Goal: Task Accomplishment & Management: Complete application form

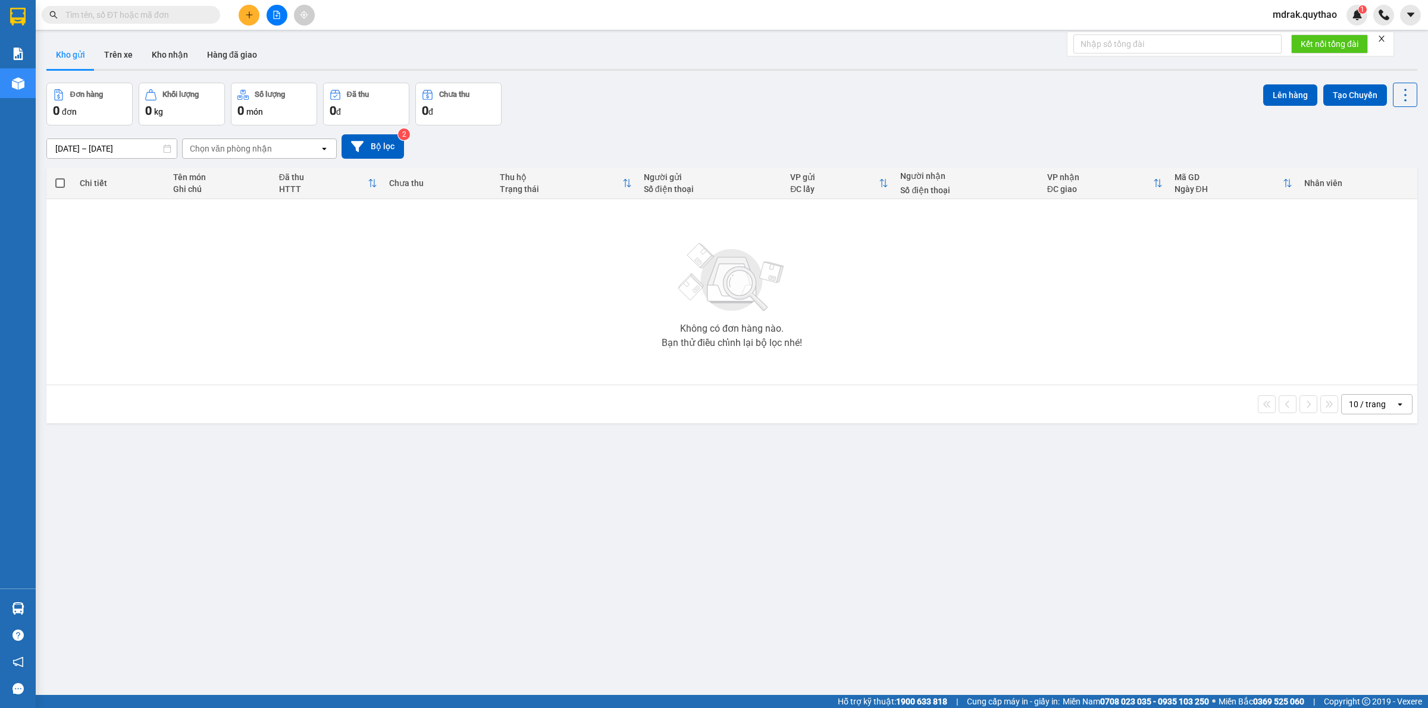
click at [277, 12] on icon "file-add" at bounding box center [276, 15] width 8 height 8
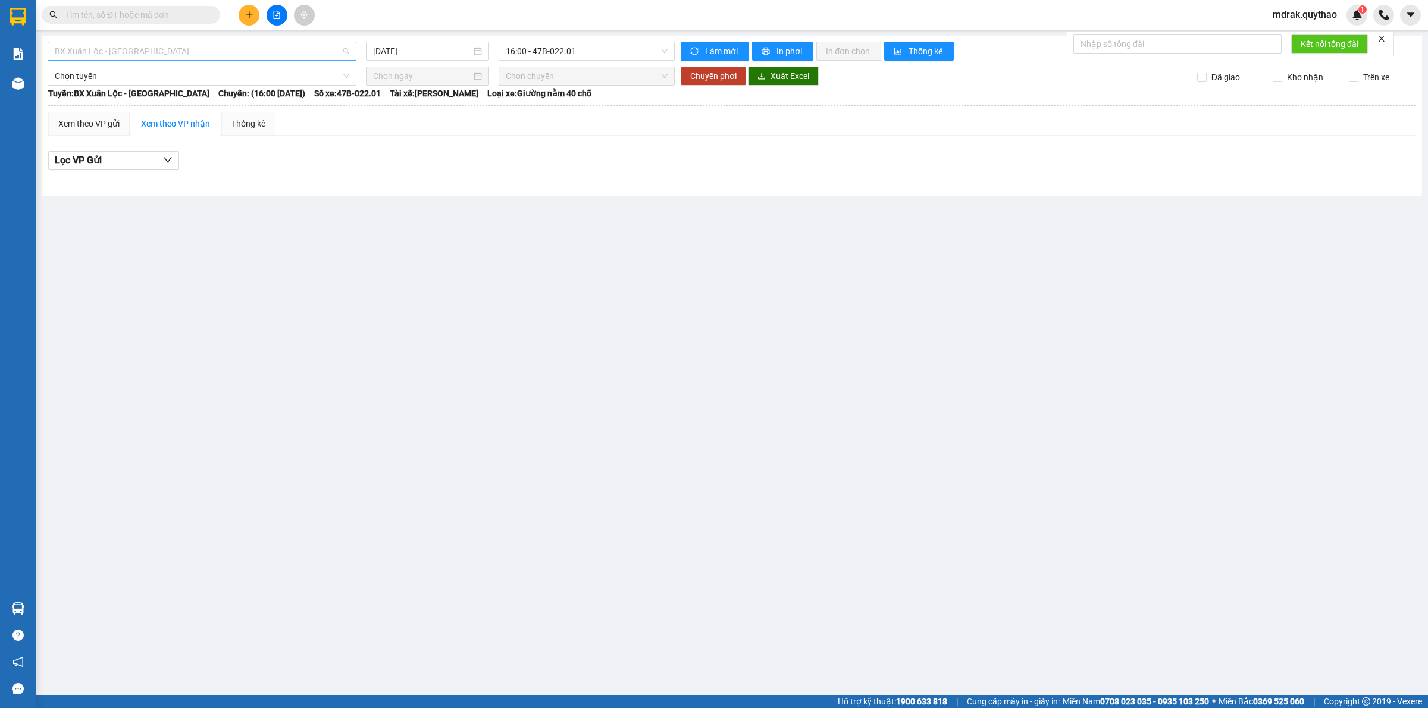
click at [152, 52] on span "BX Xuân Lộc - BX Sơn Hoà" at bounding box center [202, 51] width 294 height 18
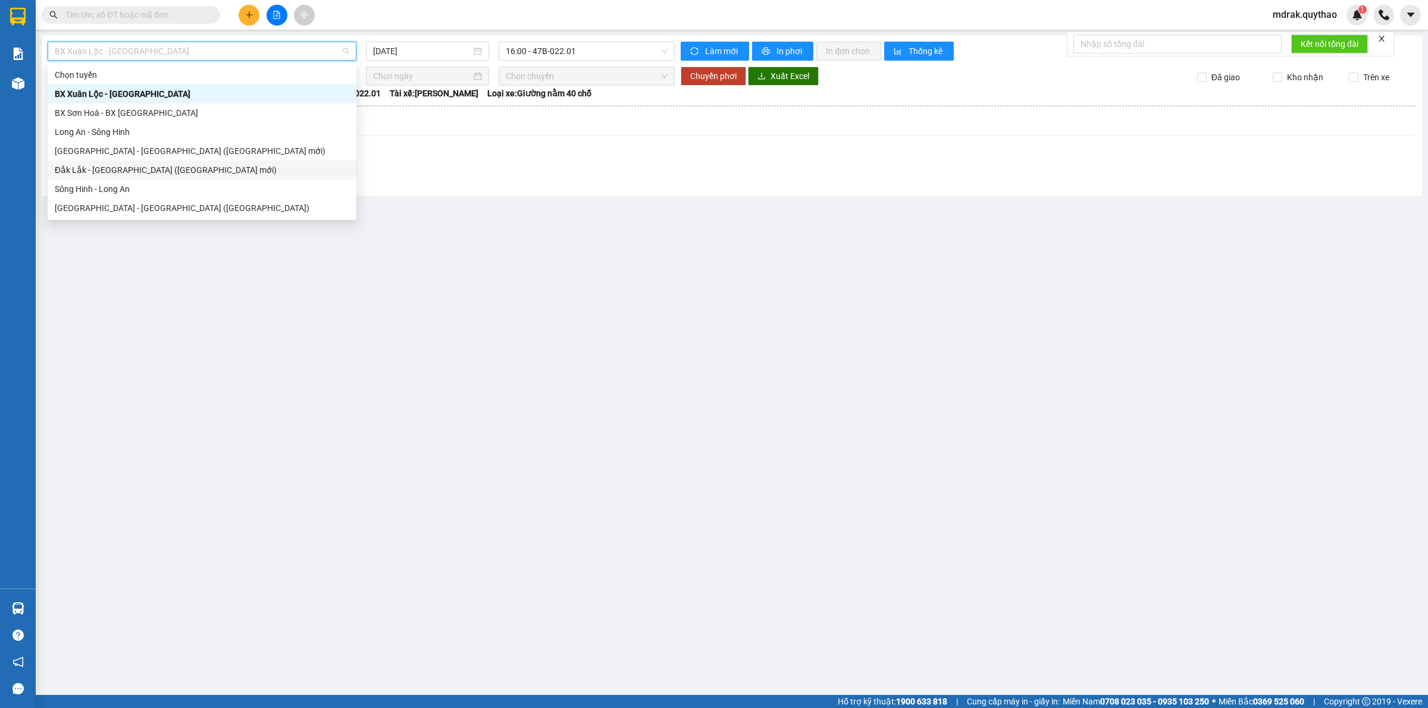
click at [138, 171] on div "Đắk Lắk - Sài Gòn (BXMĐ mới)" at bounding box center [202, 170] width 294 height 13
type input "[DATE]"
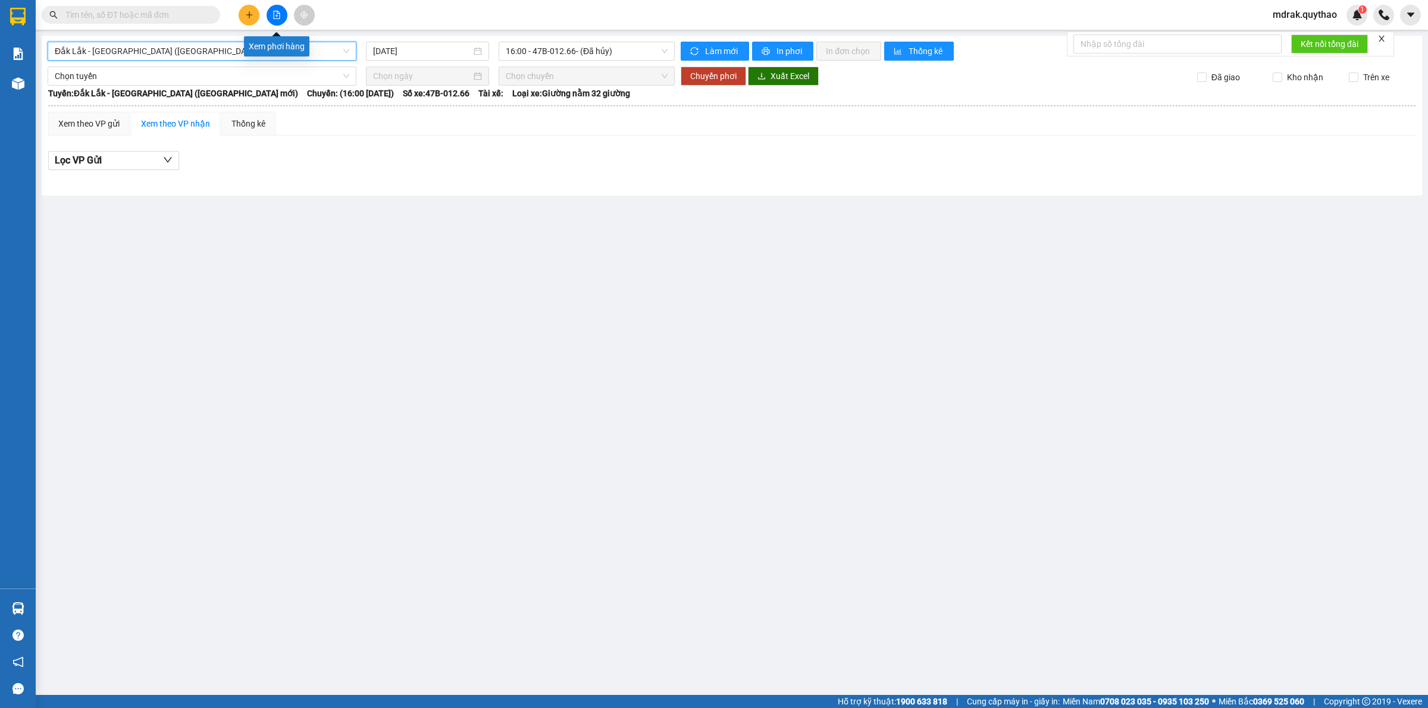
click at [274, 11] on icon "file-add" at bounding box center [277, 15] width 7 height 8
click at [174, 51] on span "Đắk Lắk - Sài Gòn (BXMĐ mới)" at bounding box center [202, 51] width 294 height 18
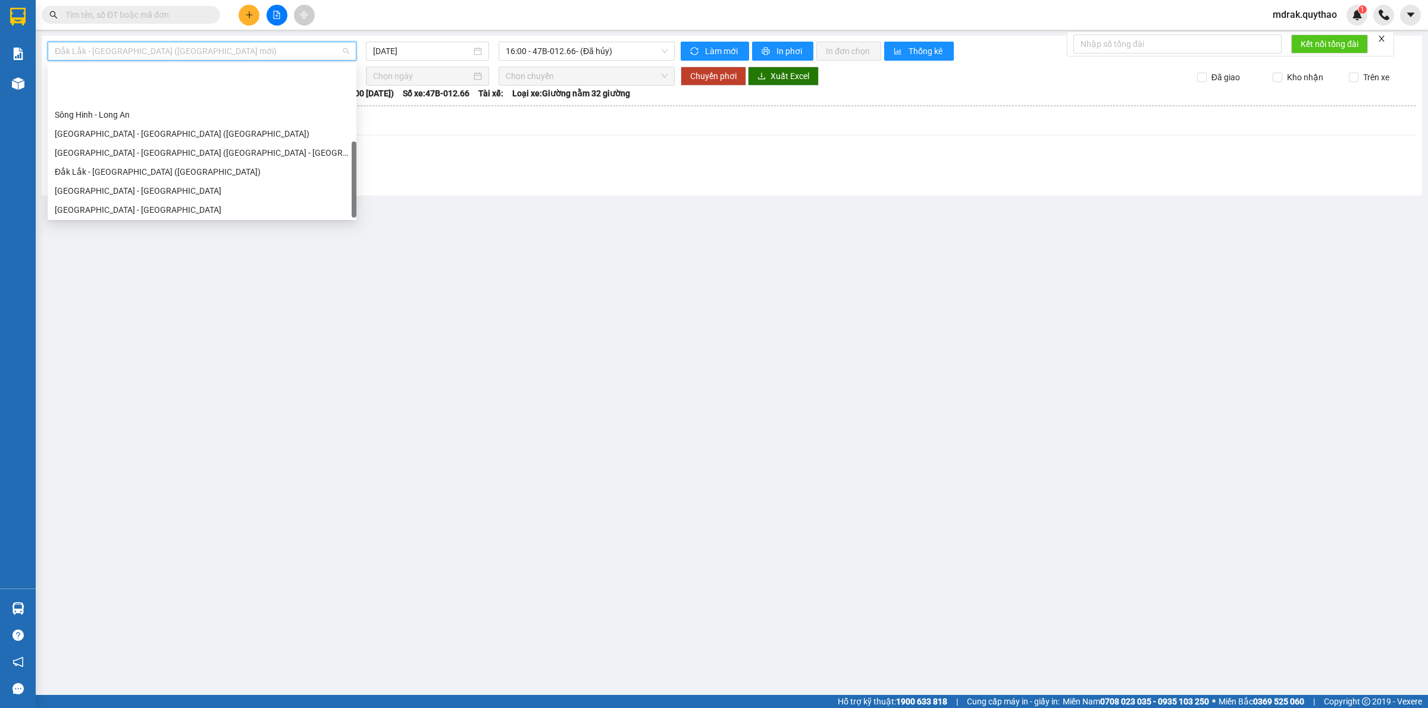
scroll to position [133, 0]
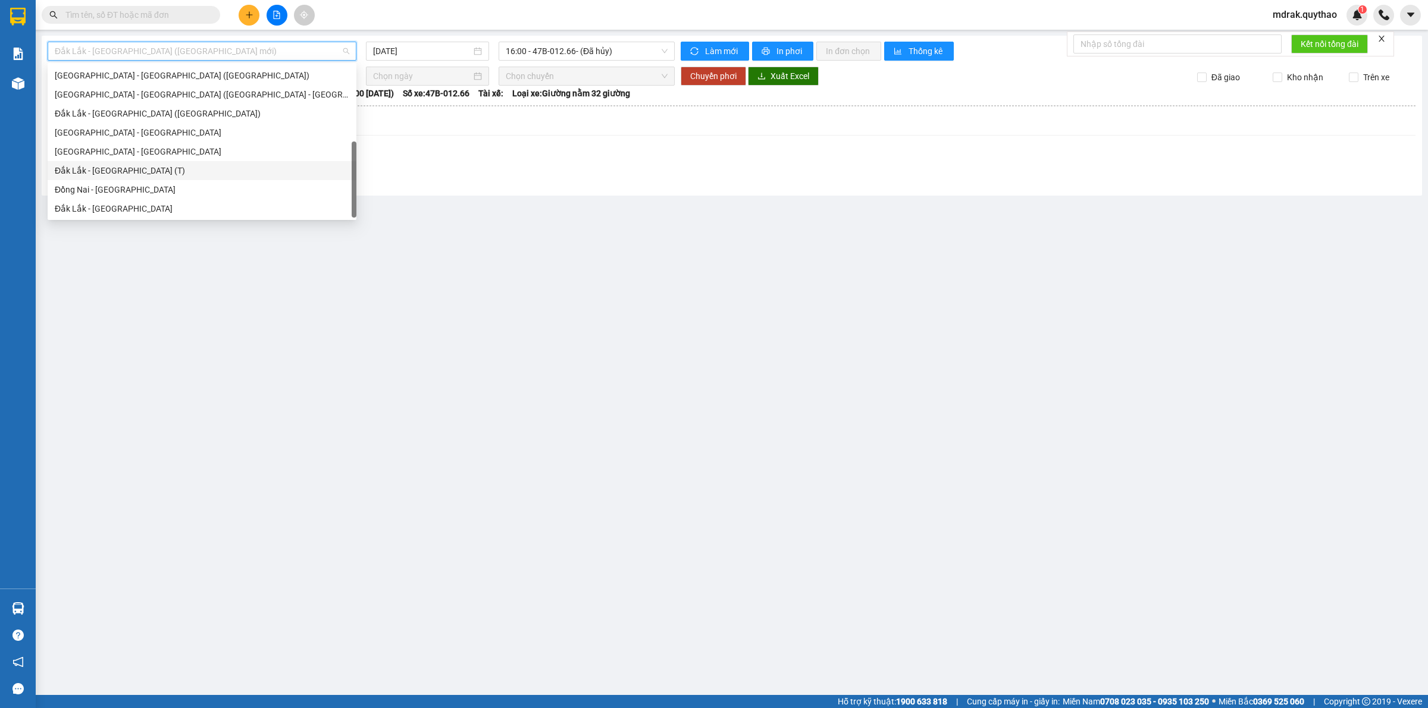
click at [117, 173] on div "Đắk Lắk - [GEOGRAPHIC_DATA] (T)" at bounding box center [202, 170] width 294 height 13
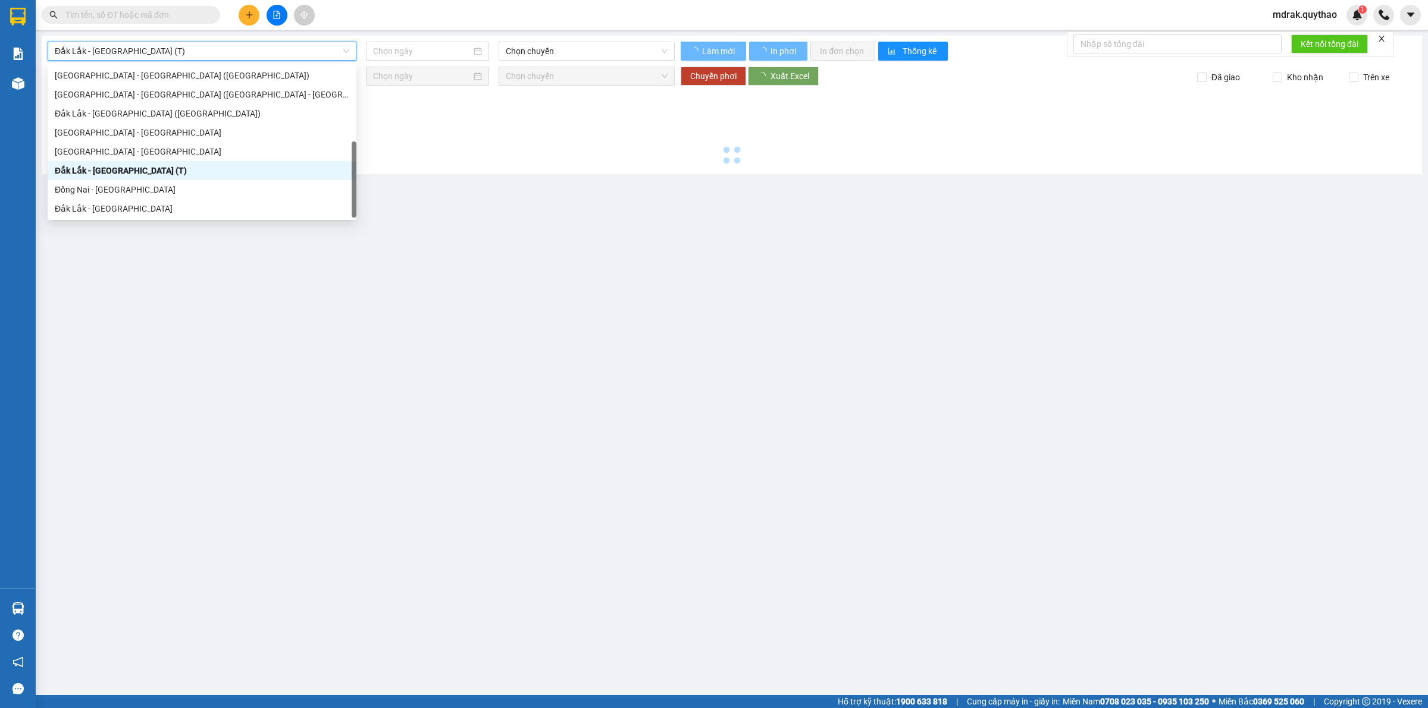
type input "[DATE]"
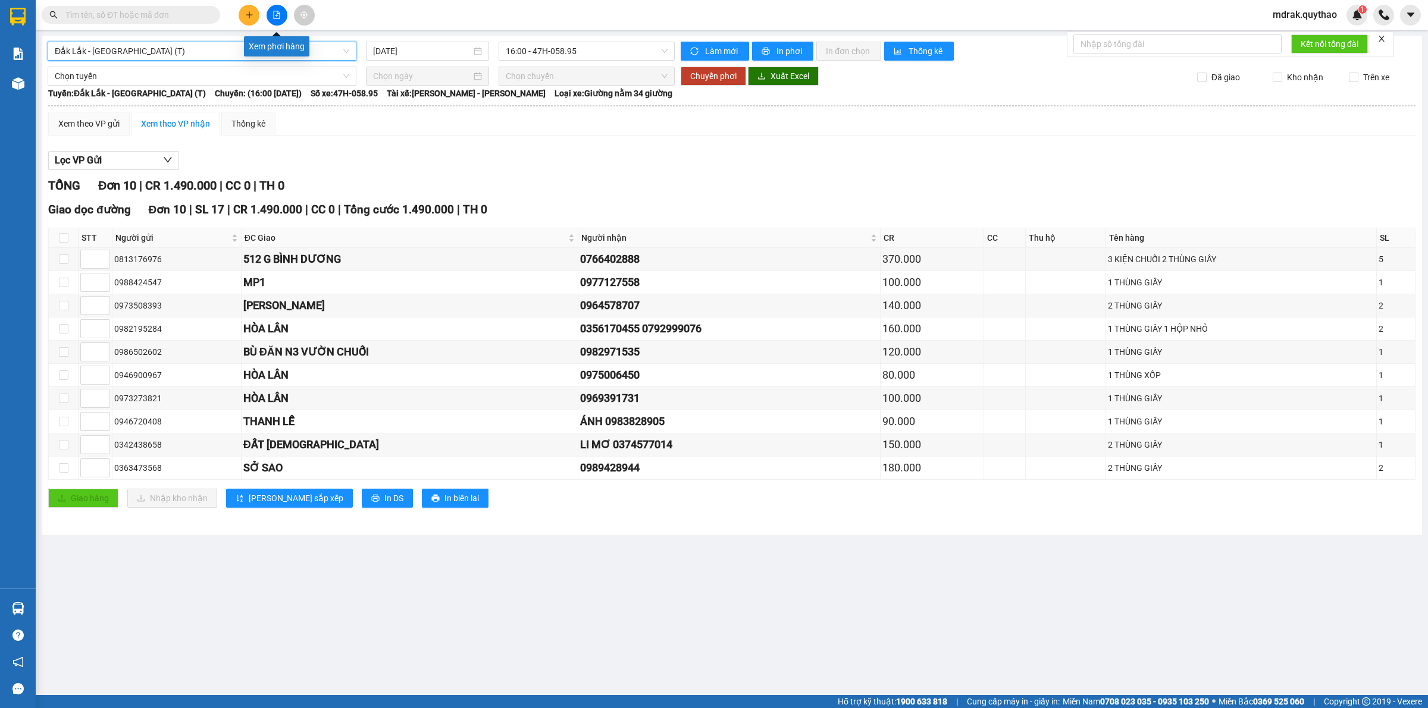
click at [272, 14] on icon "file-add" at bounding box center [276, 15] width 8 height 8
click at [202, 51] on span "Đắk Lắk - [GEOGRAPHIC_DATA] (T)" at bounding box center [202, 51] width 294 height 18
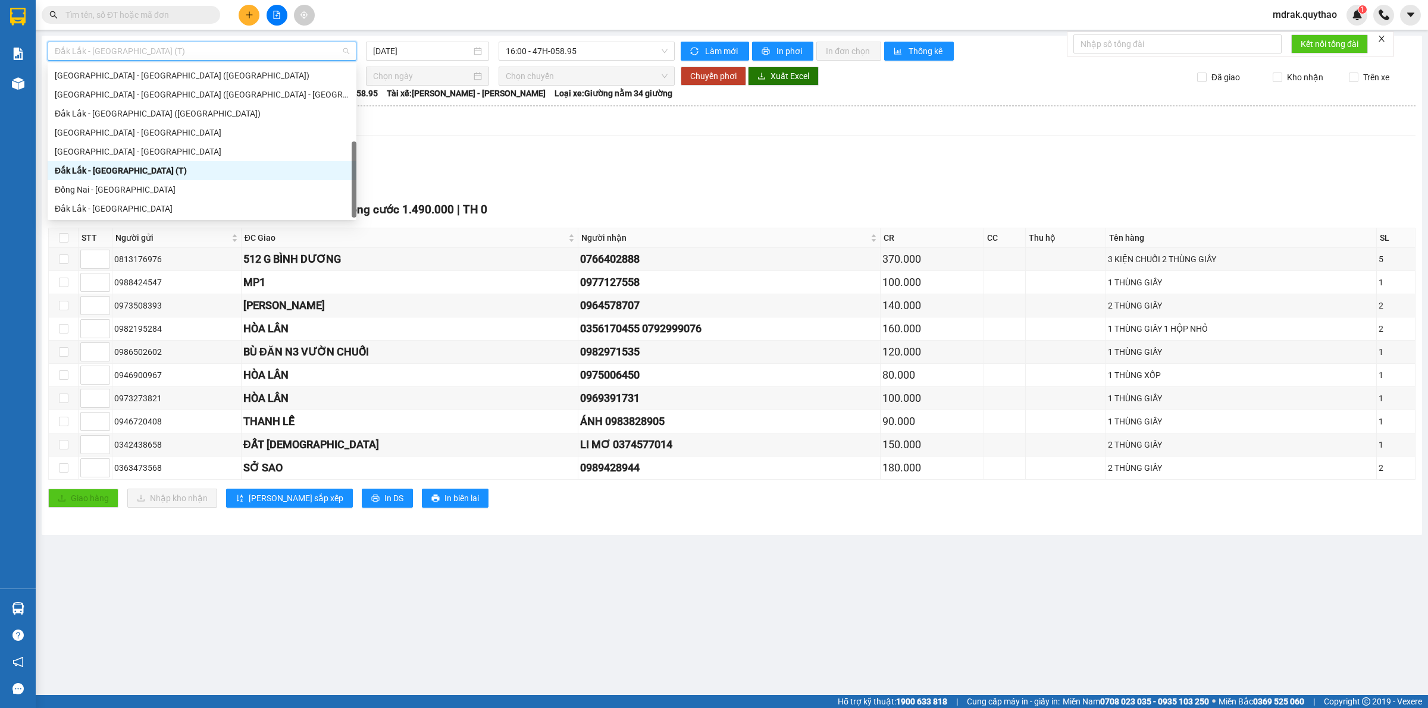
click at [128, 168] on div "Đắk Lắk - [GEOGRAPHIC_DATA] (T)" at bounding box center [202, 170] width 294 height 13
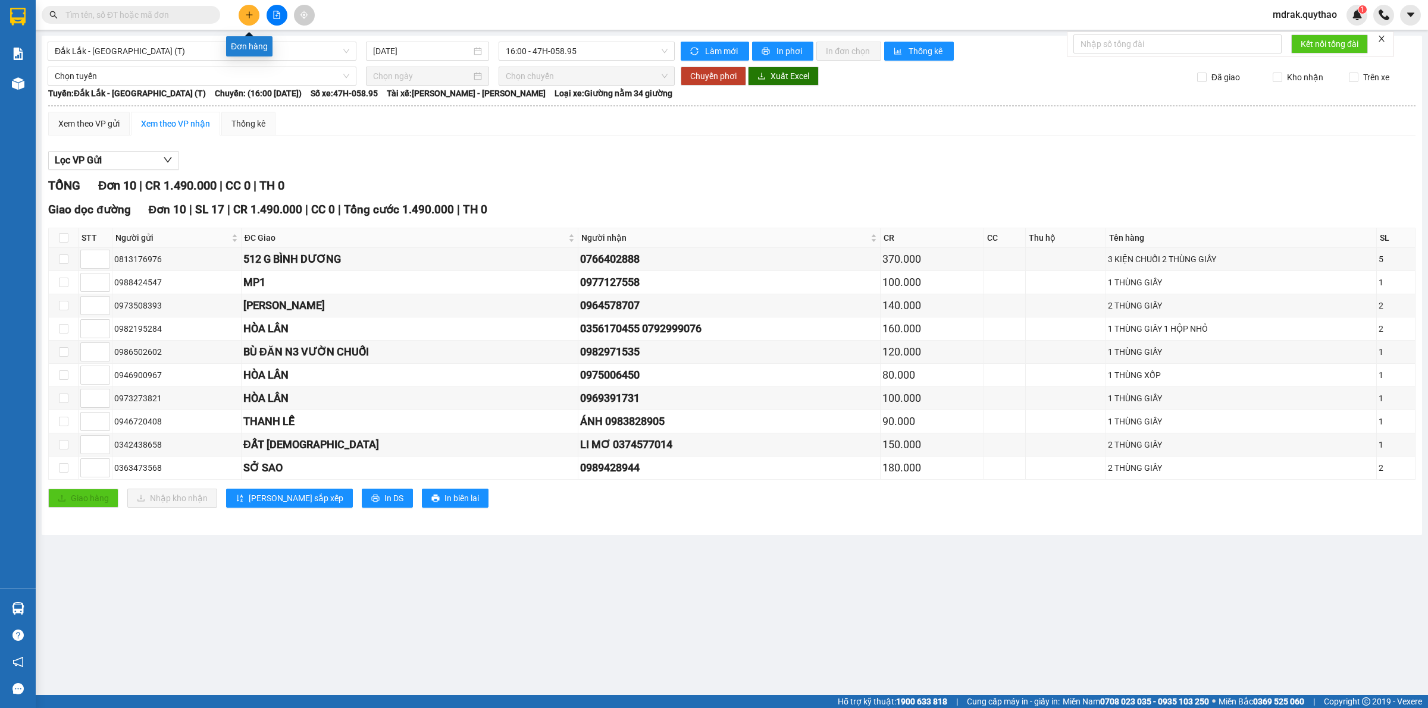
click at [252, 16] on icon "plus" at bounding box center [249, 15] width 8 height 8
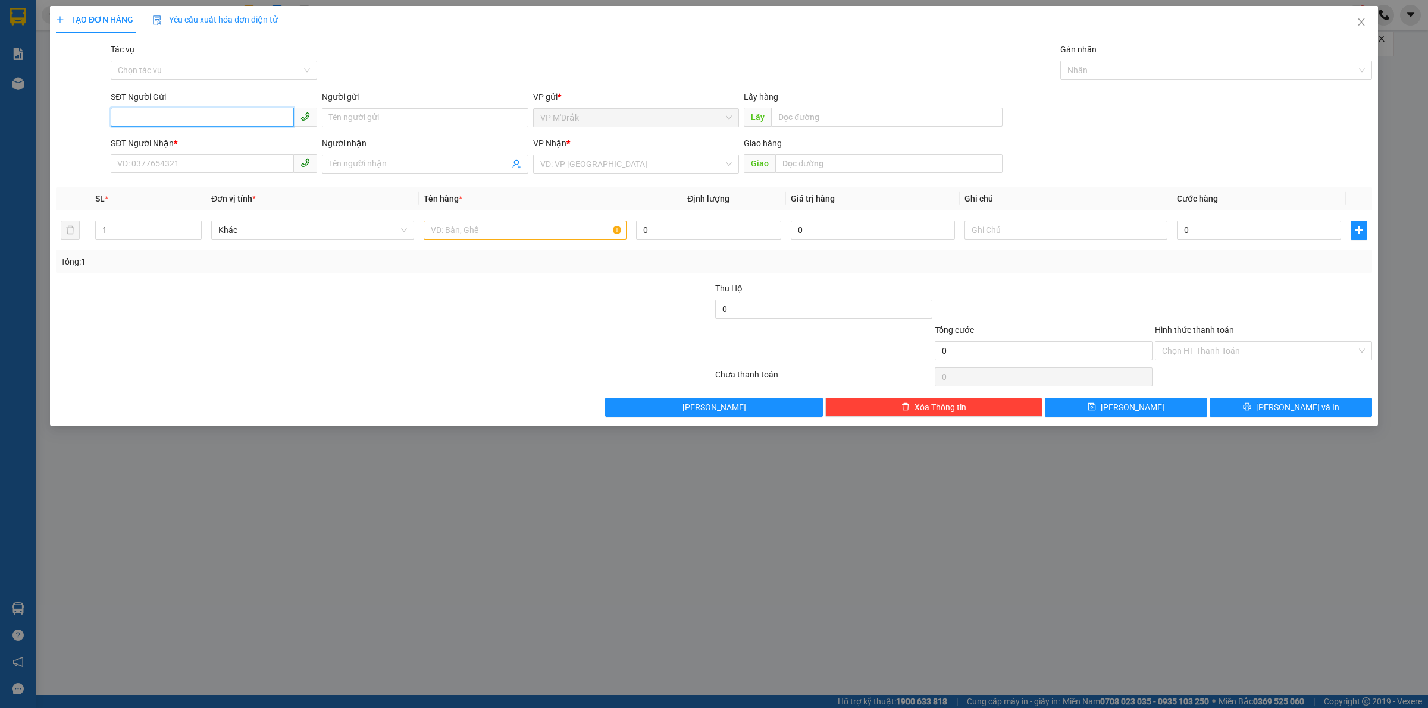
click at [232, 123] on input "SĐT Người Gửi" at bounding box center [202, 117] width 183 height 19
type input "0334266152"
click at [231, 167] on input "SĐT Người Nhận *" at bounding box center [202, 163] width 183 height 19
type input "0375771437"
click at [589, 170] on input "search" at bounding box center [632, 164] width 184 height 18
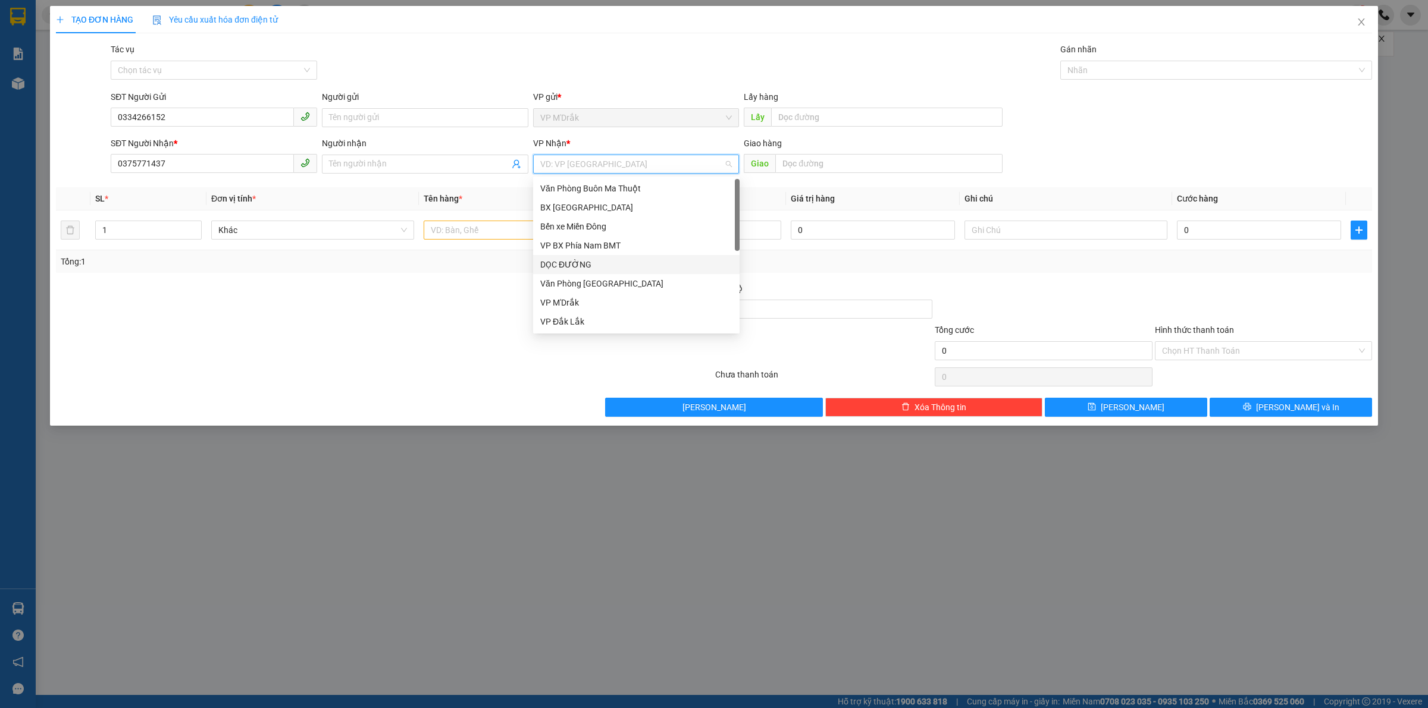
click at [587, 268] on div "DỌC ĐƯỜNG" at bounding box center [636, 264] width 192 height 13
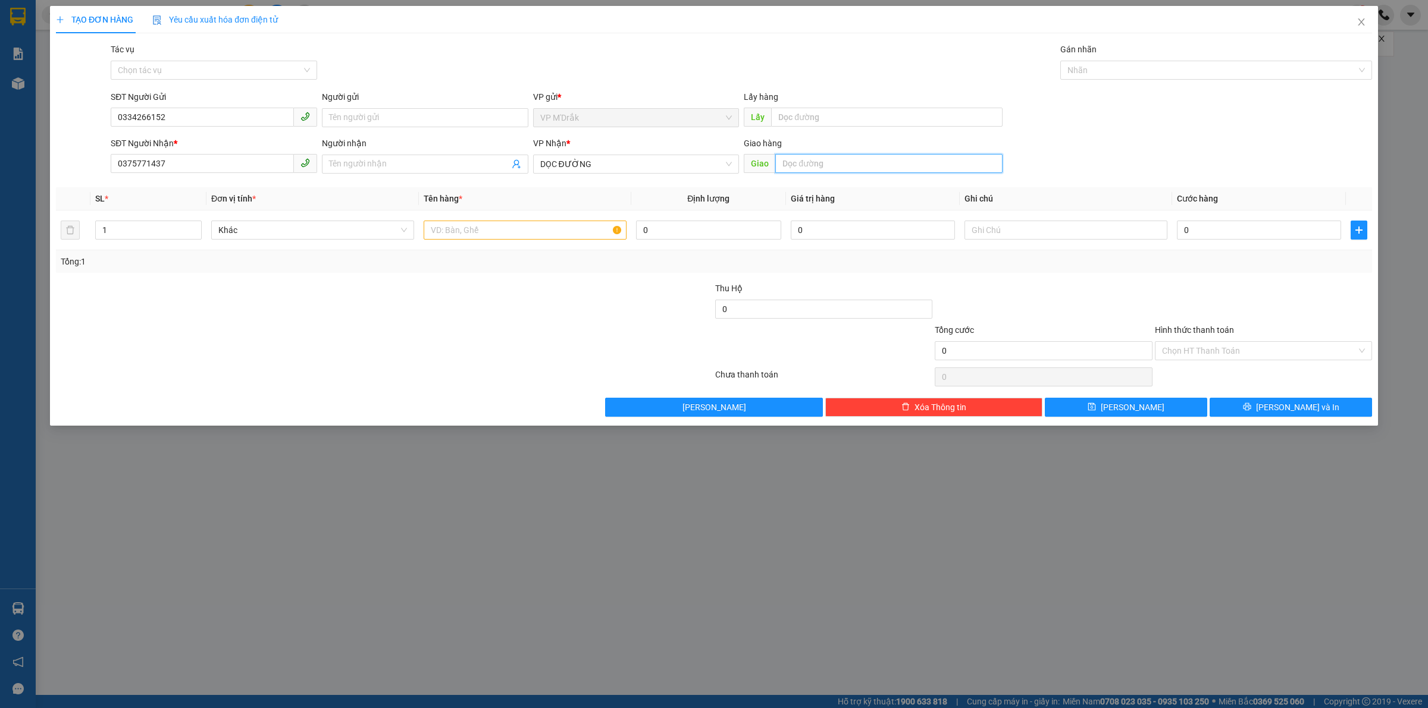
click at [842, 170] on input "text" at bounding box center [888, 163] width 227 height 19
type input "BẾN CÁT"
click at [539, 236] on input "text" at bounding box center [524, 230] width 203 height 19
type input "1 THÙNG ĐỒ ĂN"
click at [1231, 228] on input "0" at bounding box center [1259, 230] width 164 height 19
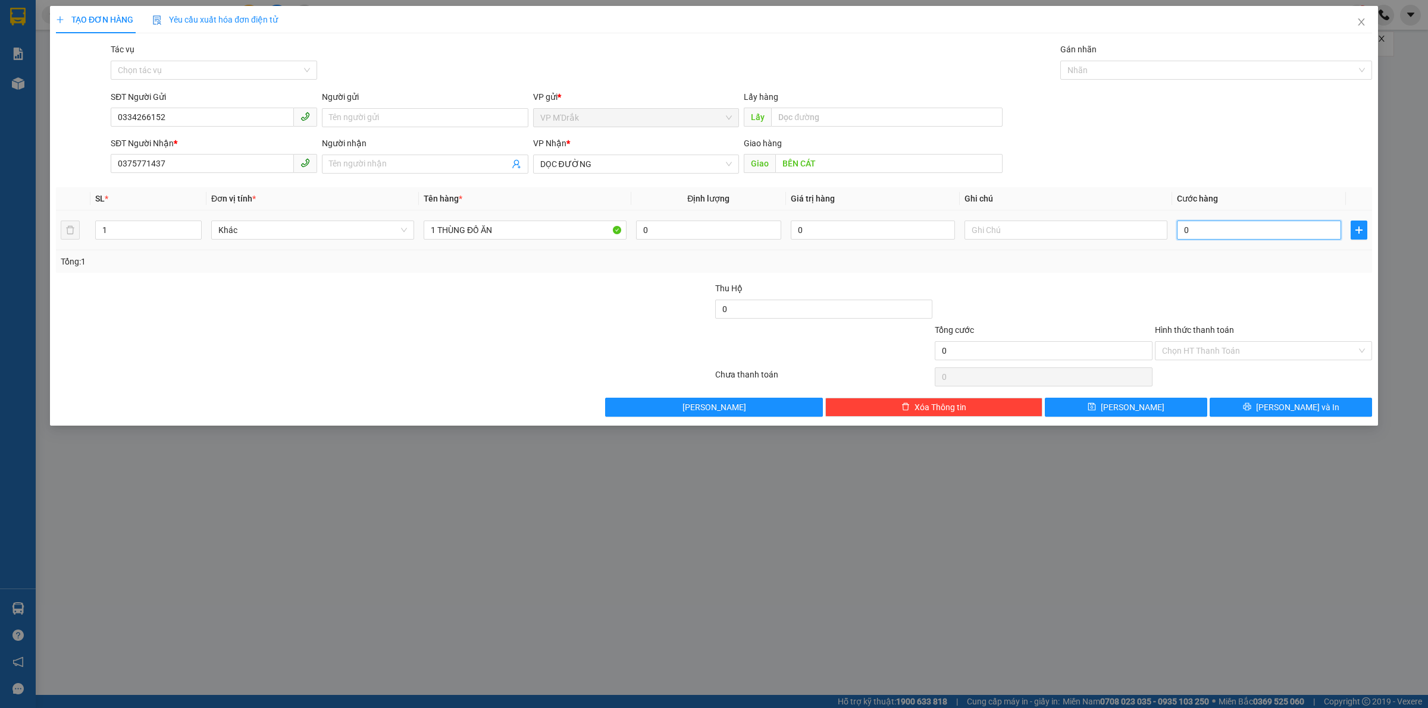
type input "5"
type input "50"
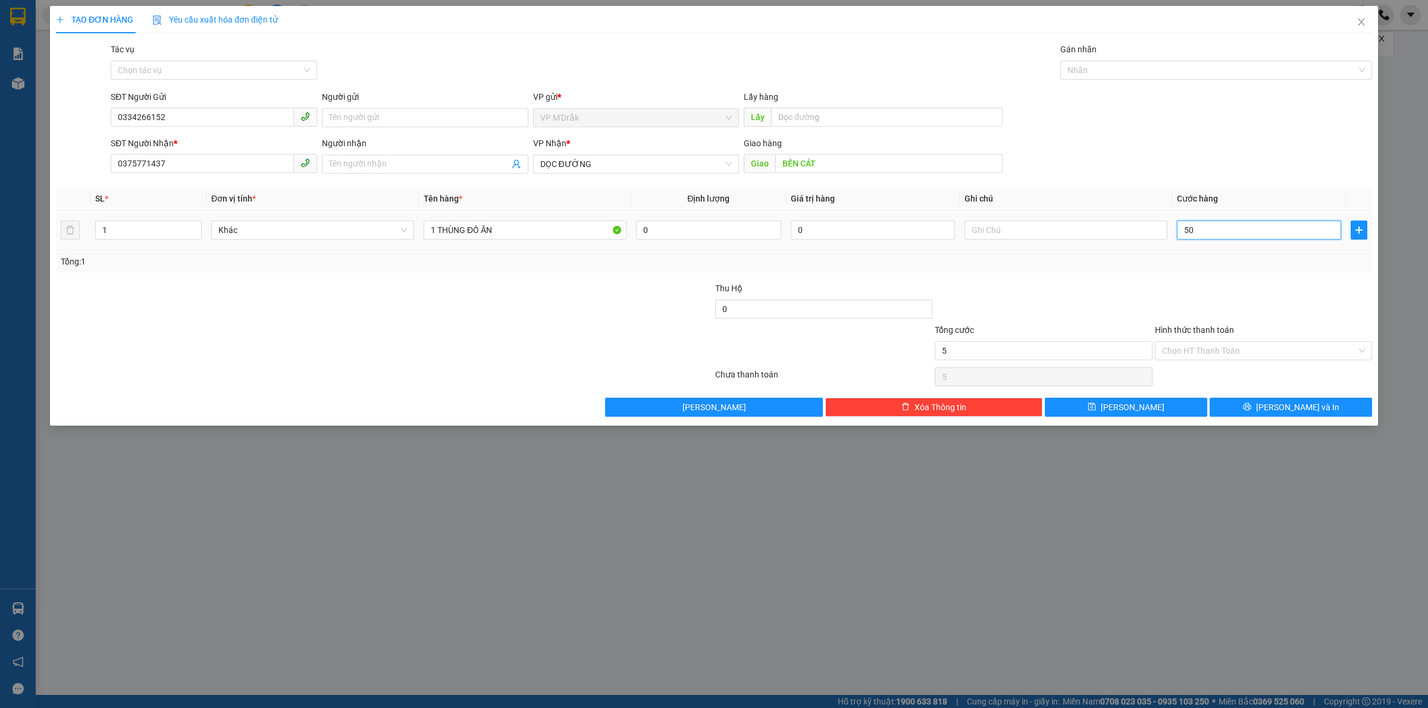
type input "50"
type input "500"
type input "5.000"
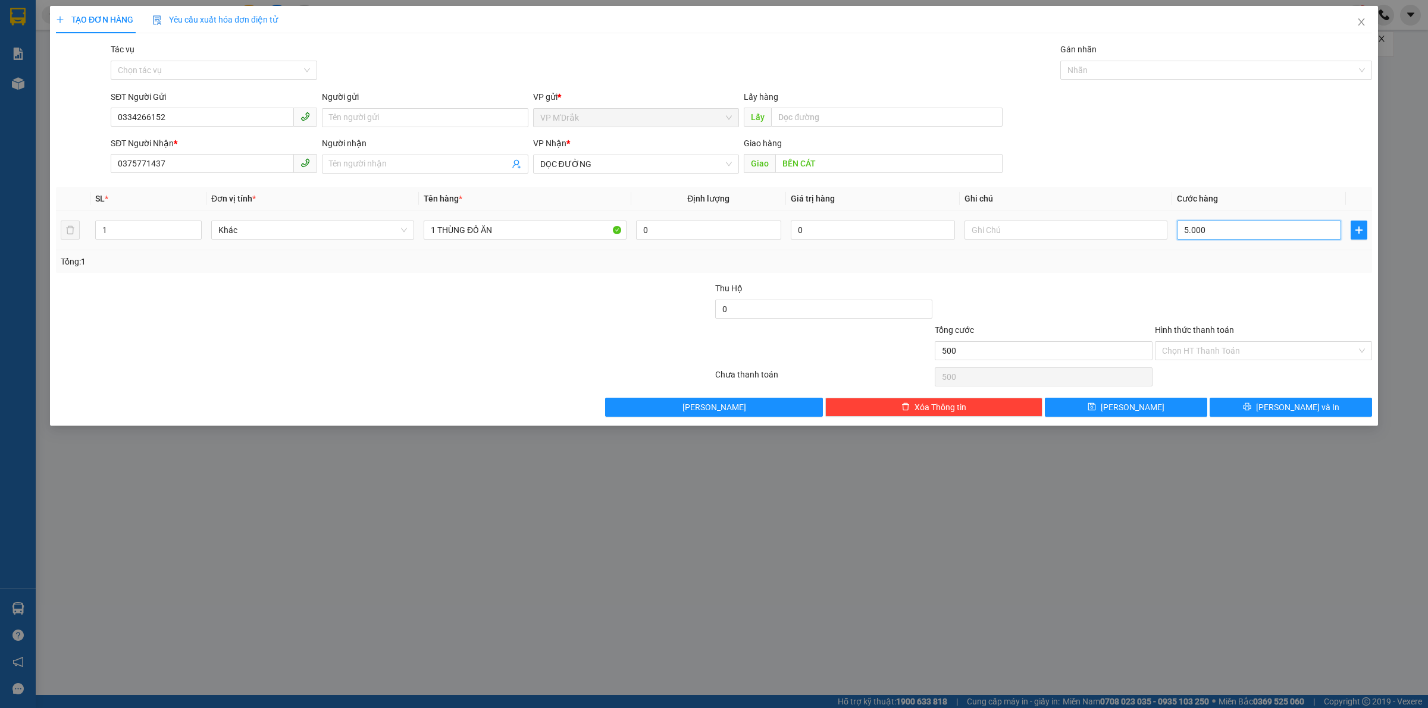
type input "5.000"
type input "50.000"
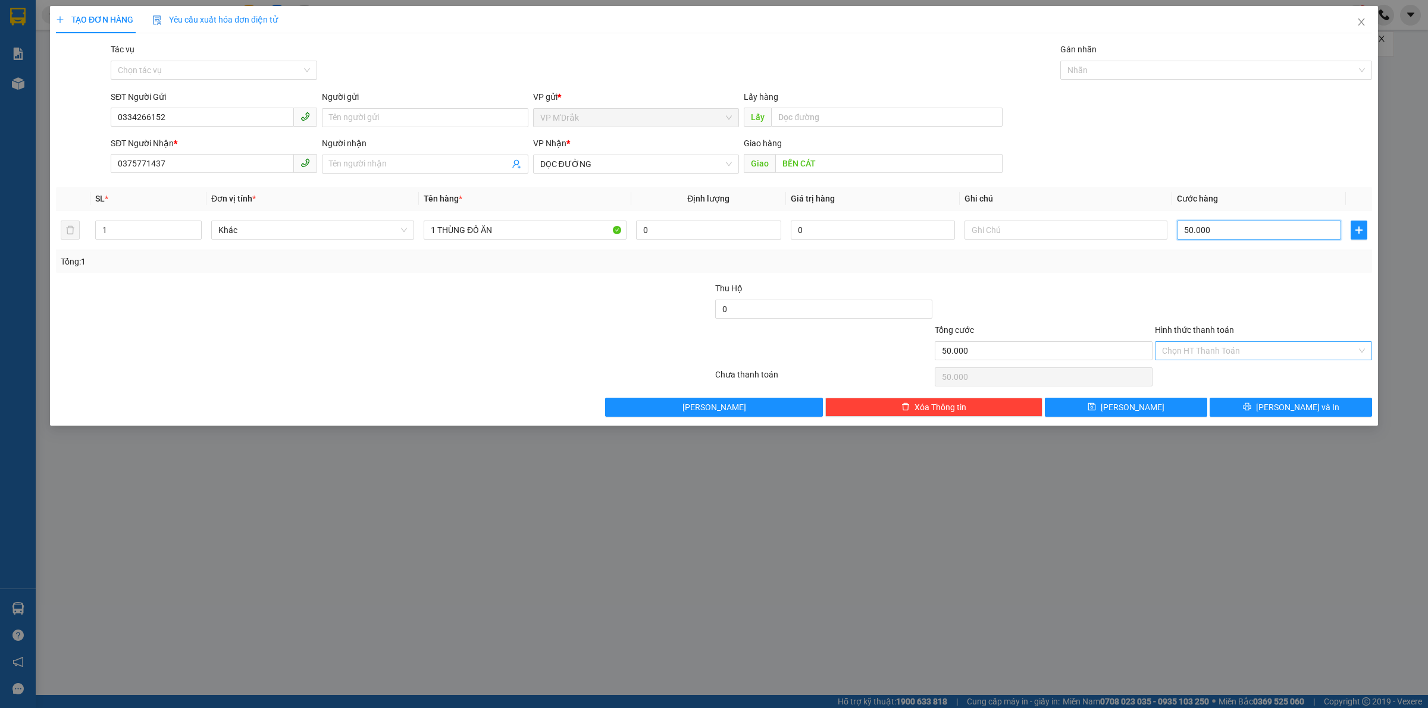
type input "50.000"
click at [1232, 347] on input "Hình thức thanh toán" at bounding box center [1259, 351] width 195 height 18
click at [1228, 381] on div "Tại văn phòng" at bounding box center [1263, 375] width 203 height 13
type input "0"
click at [1250, 412] on button "Lưu và In" at bounding box center [1290, 407] width 162 height 19
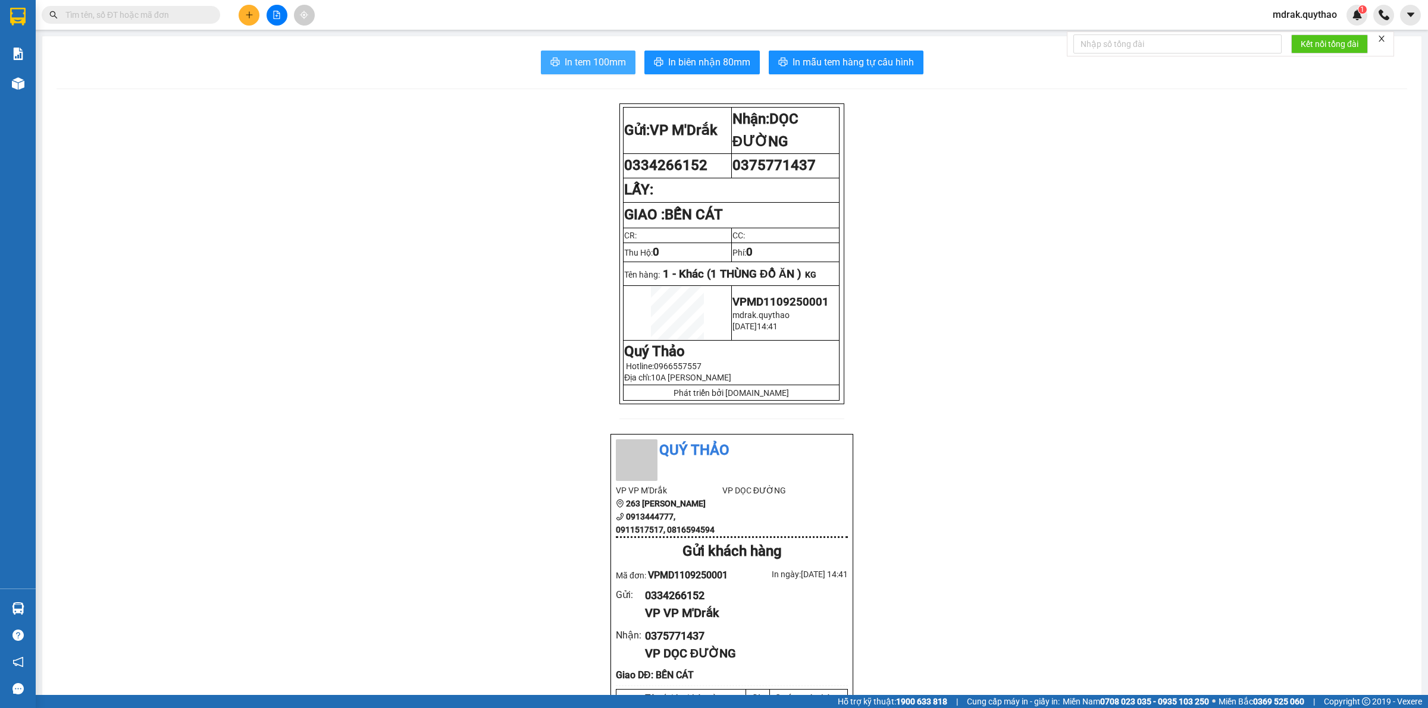
click at [591, 67] on span "In tem 100mm" at bounding box center [594, 62] width 61 height 15
click at [278, 15] on icon "file-add" at bounding box center [276, 15] width 8 height 8
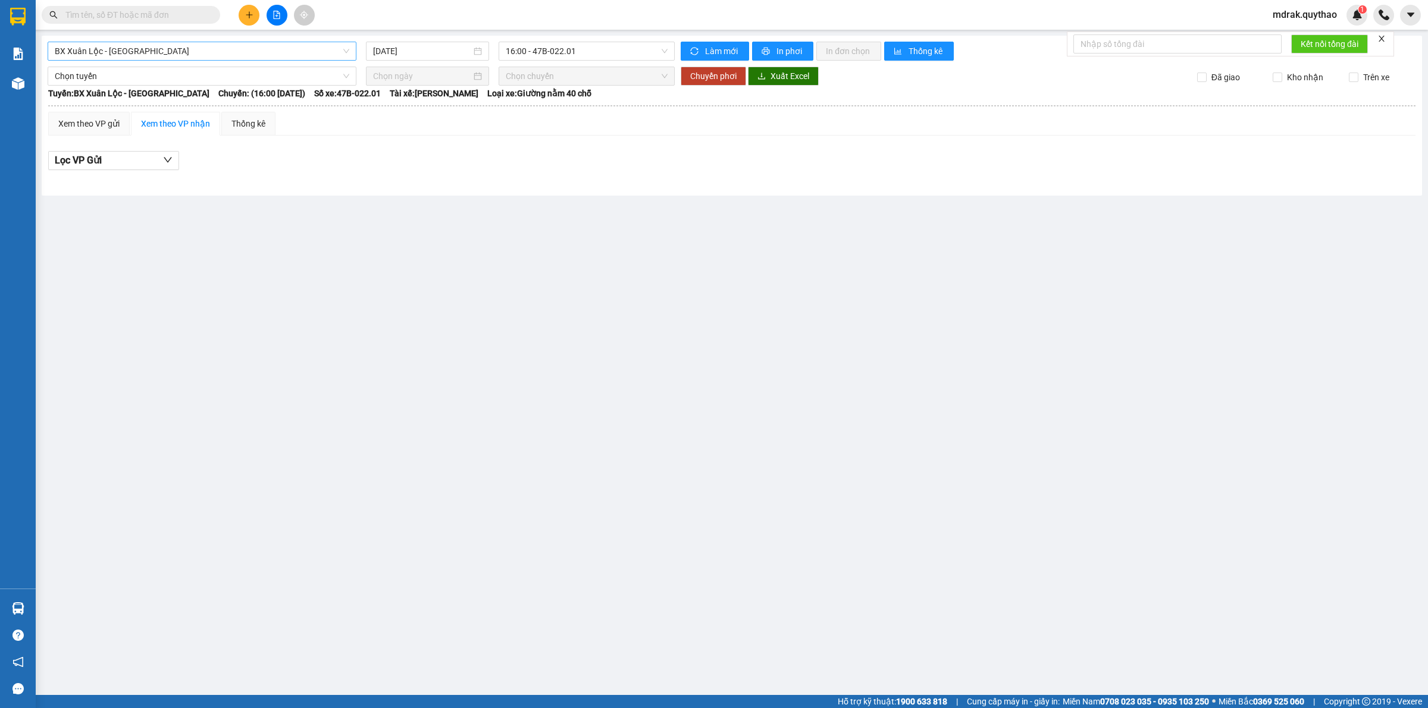
click at [225, 52] on span "BX Xuân Lộc - BX Sơn Hoà" at bounding box center [202, 51] width 294 height 18
click at [275, 10] on button at bounding box center [276, 15] width 21 height 21
drag, startPoint x: 272, startPoint y: 12, endPoint x: 263, endPoint y: 19, distance: 11.9
click at [272, 12] on icon "file-add" at bounding box center [276, 15] width 8 height 8
click at [174, 49] on span "BX Xuân Lộc - [GEOGRAPHIC_DATA]" at bounding box center [202, 51] width 294 height 18
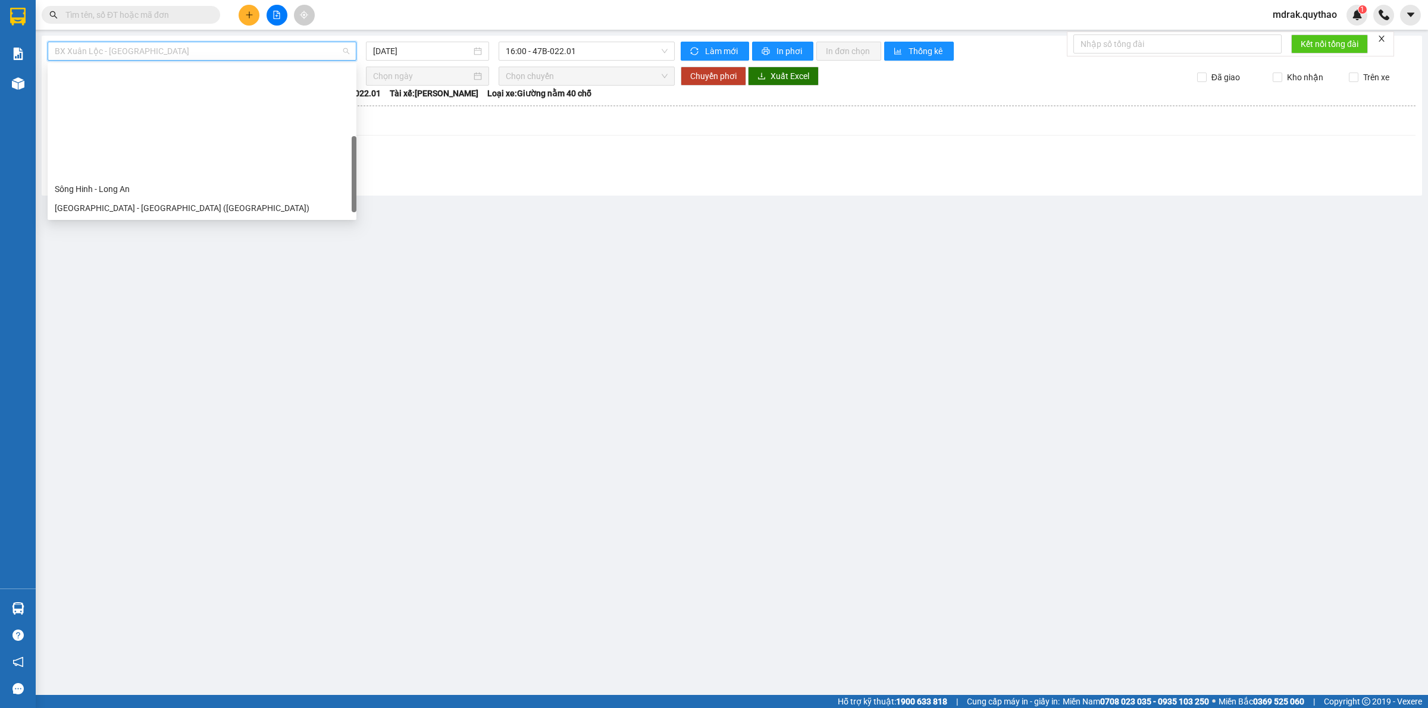
scroll to position [133, 0]
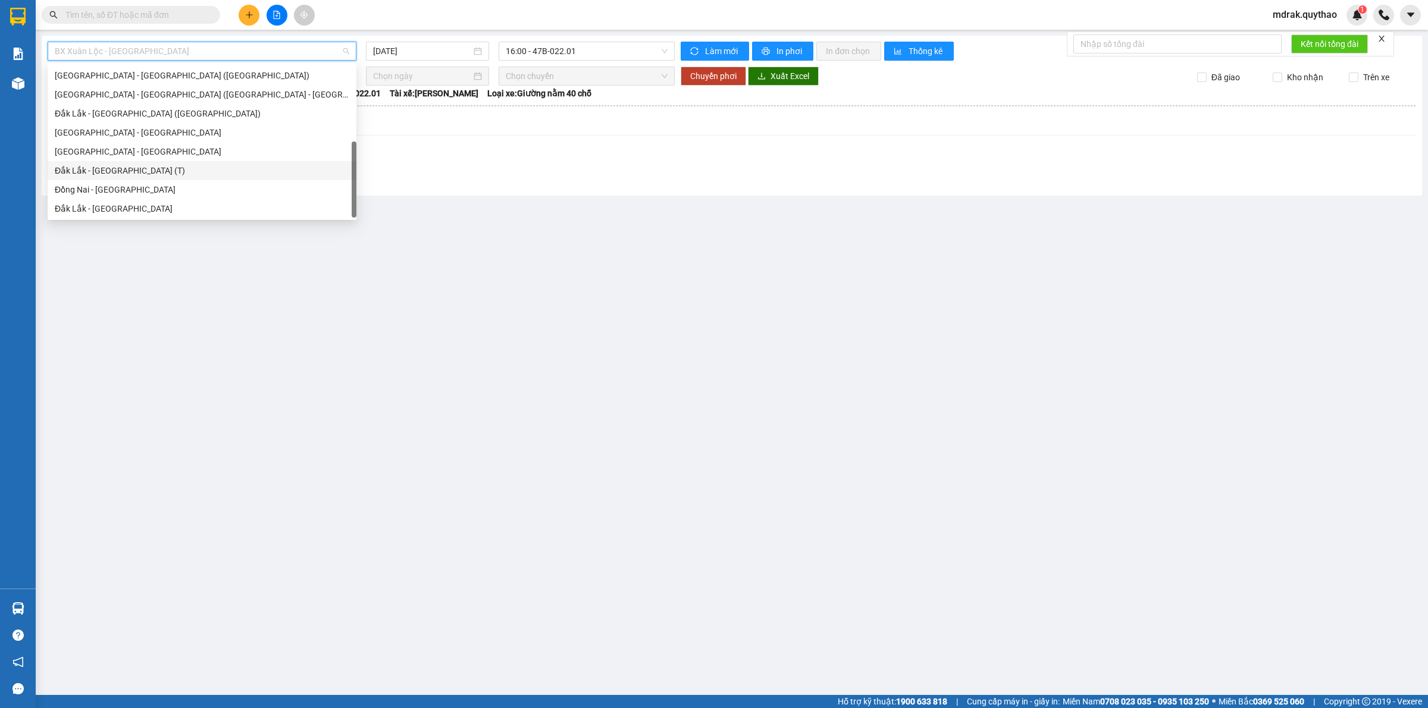
click at [126, 177] on div "Đắk Lắk - [GEOGRAPHIC_DATA] (T)" at bounding box center [202, 170] width 309 height 19
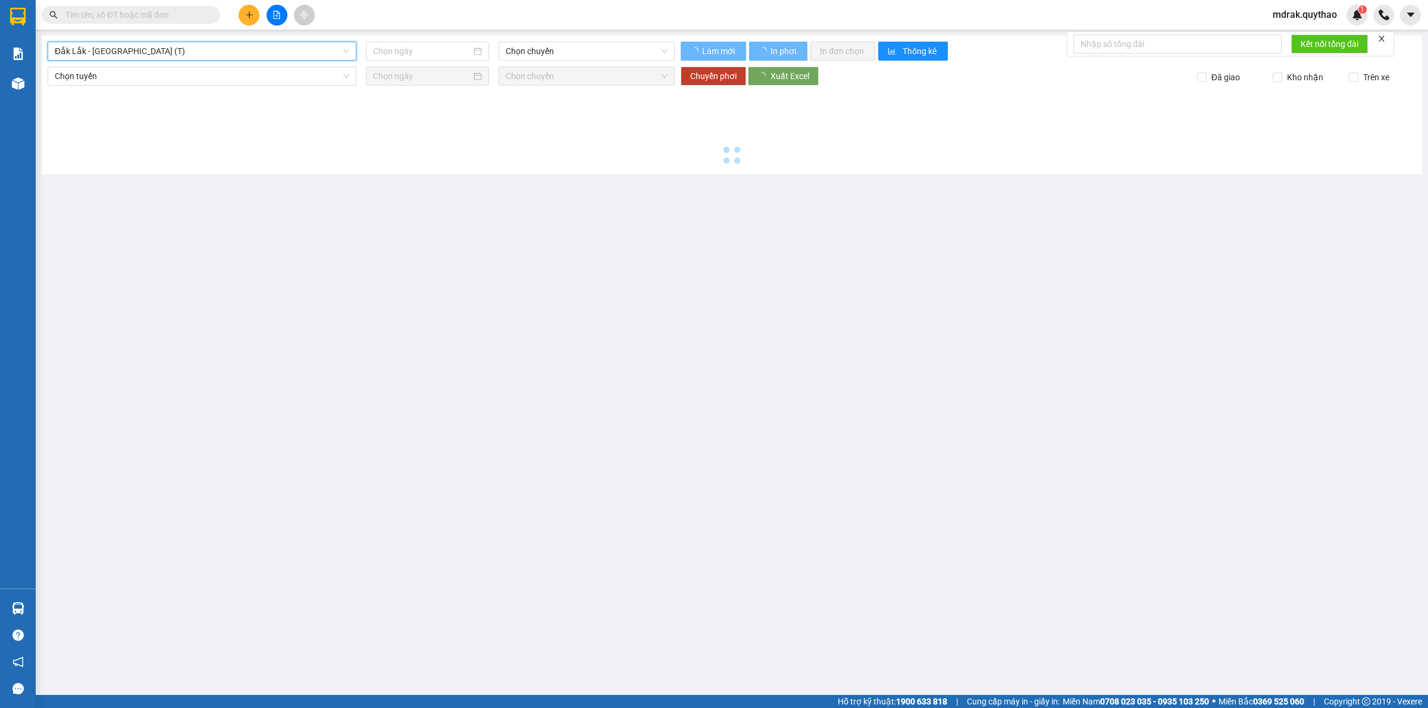
type input "[DATE]"
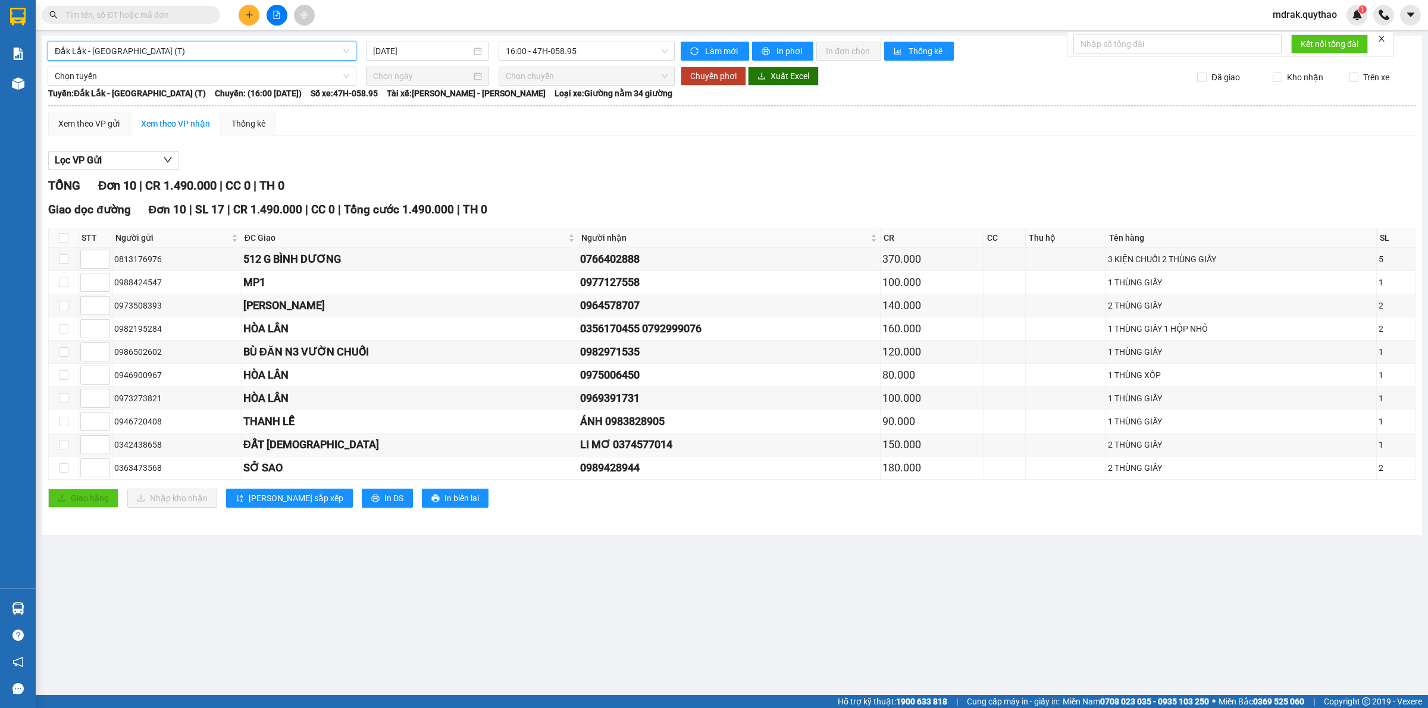
click at [161, 10] on input "text" at bounding box center [135, 14] width 140 height 13
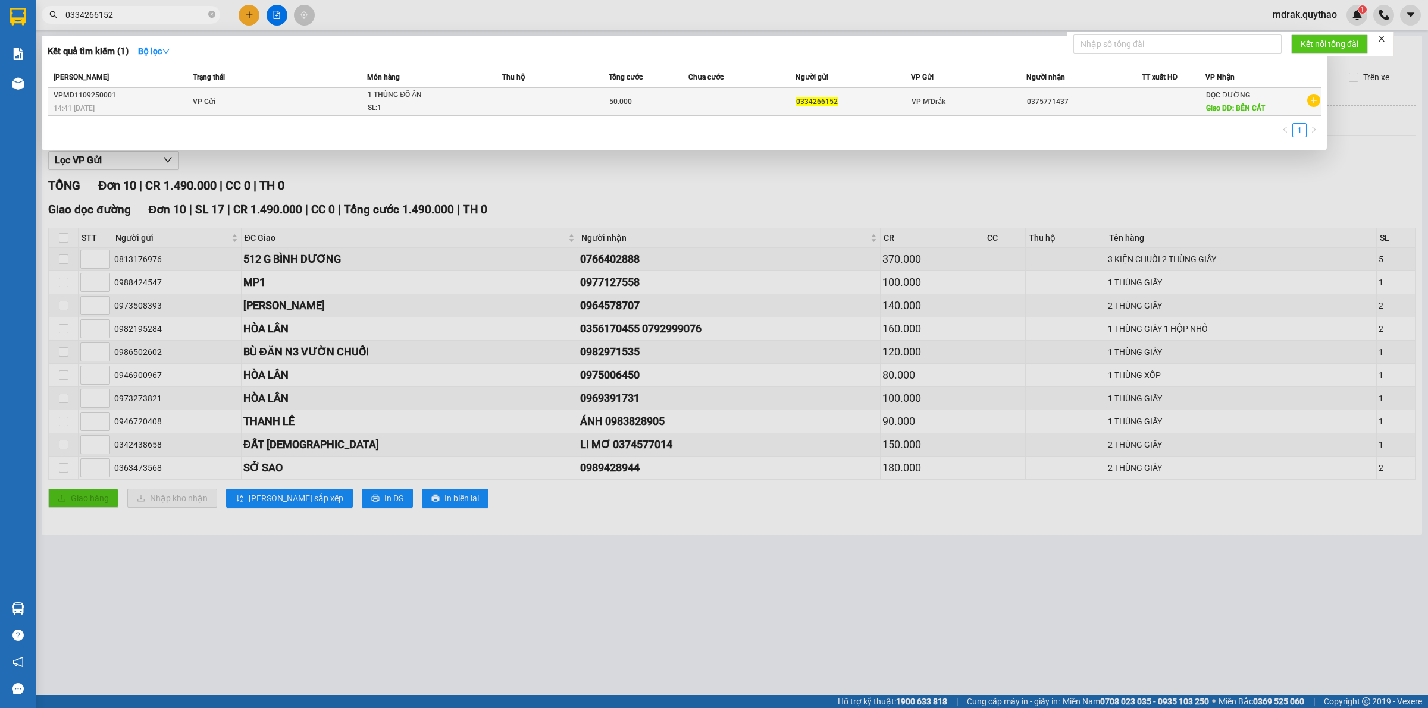
type input "0334266152"
click at [399, 103] on div "SL: 1" at bounding box center [412, 108] width 89 height 13
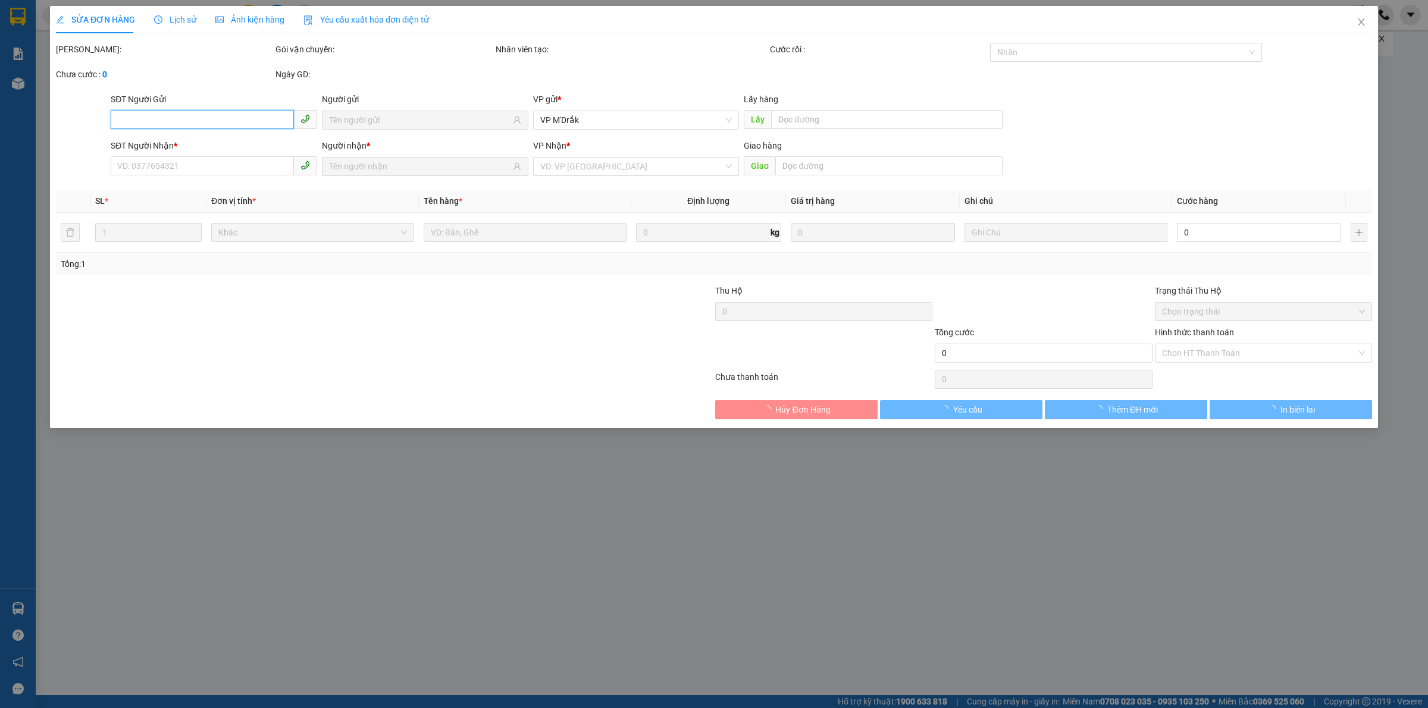
type input "0334266152"
type input "0375771437"
type input "BẾN CÁT"
type input "50.000"
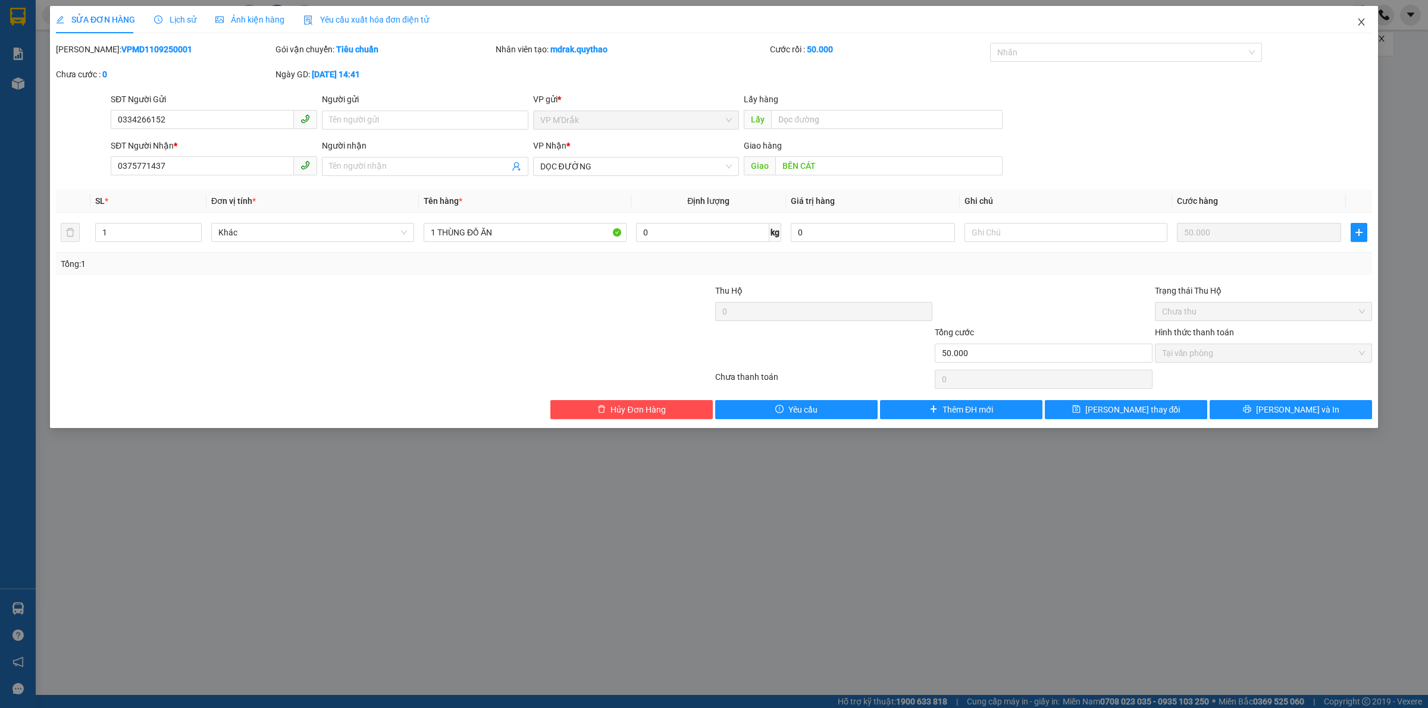
click at [1359, 22] on icon "close" at bounding box center [1361, 22] width 10 height 10
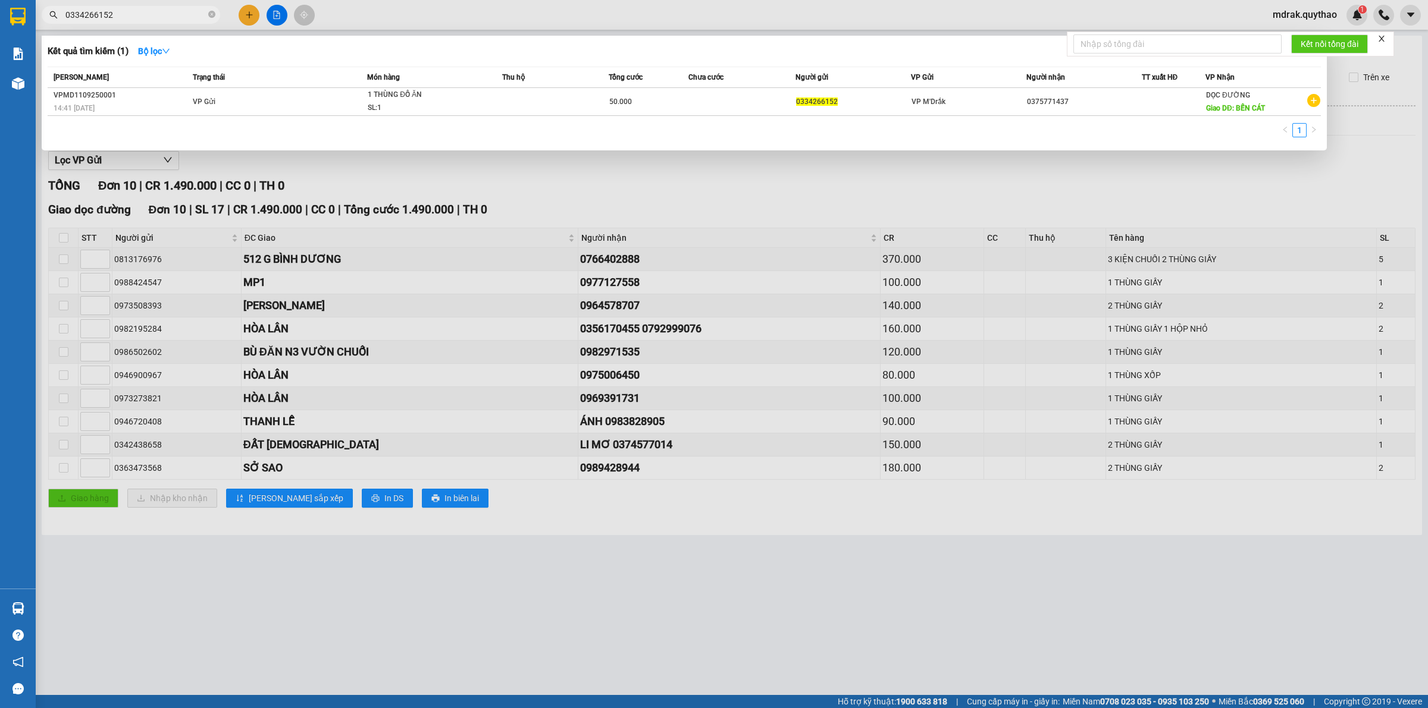
click at [148, 10] on input "0334266152" at bounding box center [135, 14] width 140 height 13
click at [454, 102] on div "SL: 1" at bounding box center [412, 108] width 89 height 13
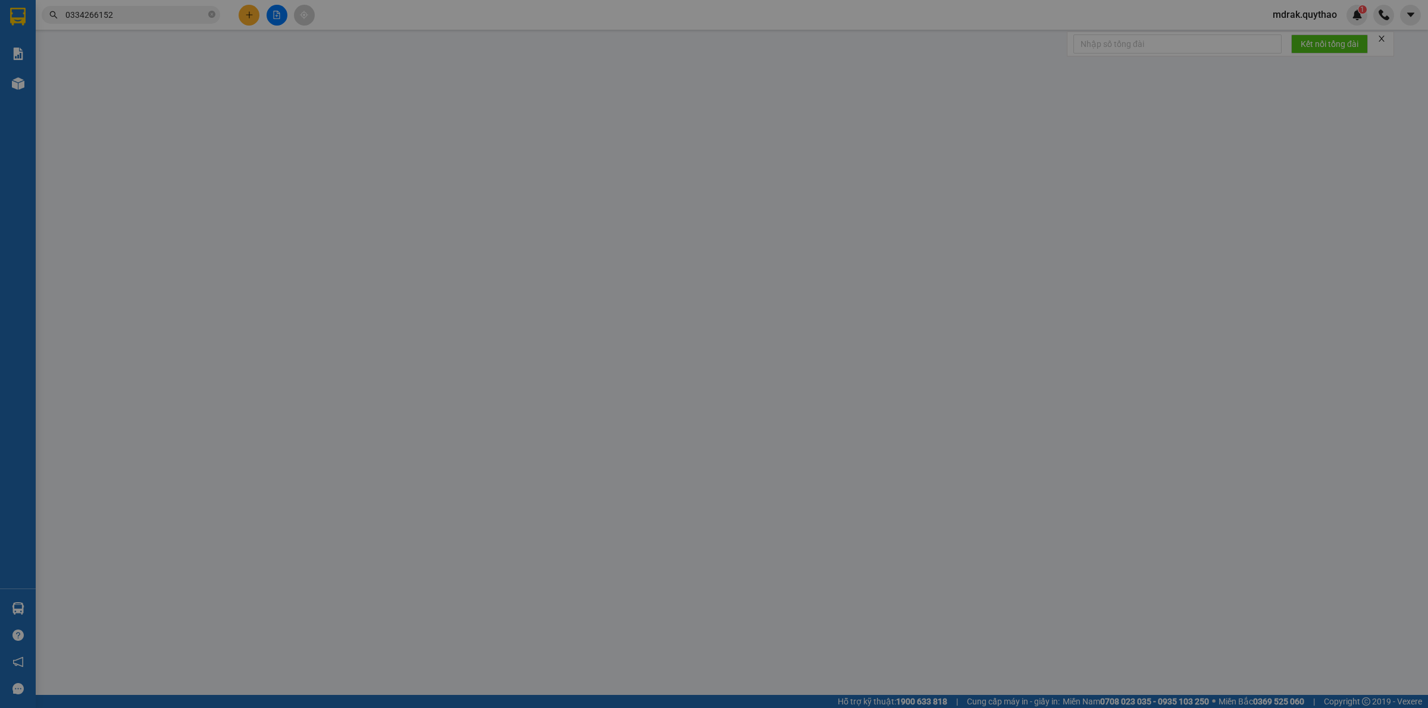
type input "0334266152"
type input "0375771437"
type input "BẾN CÁT"
type input "50.000"
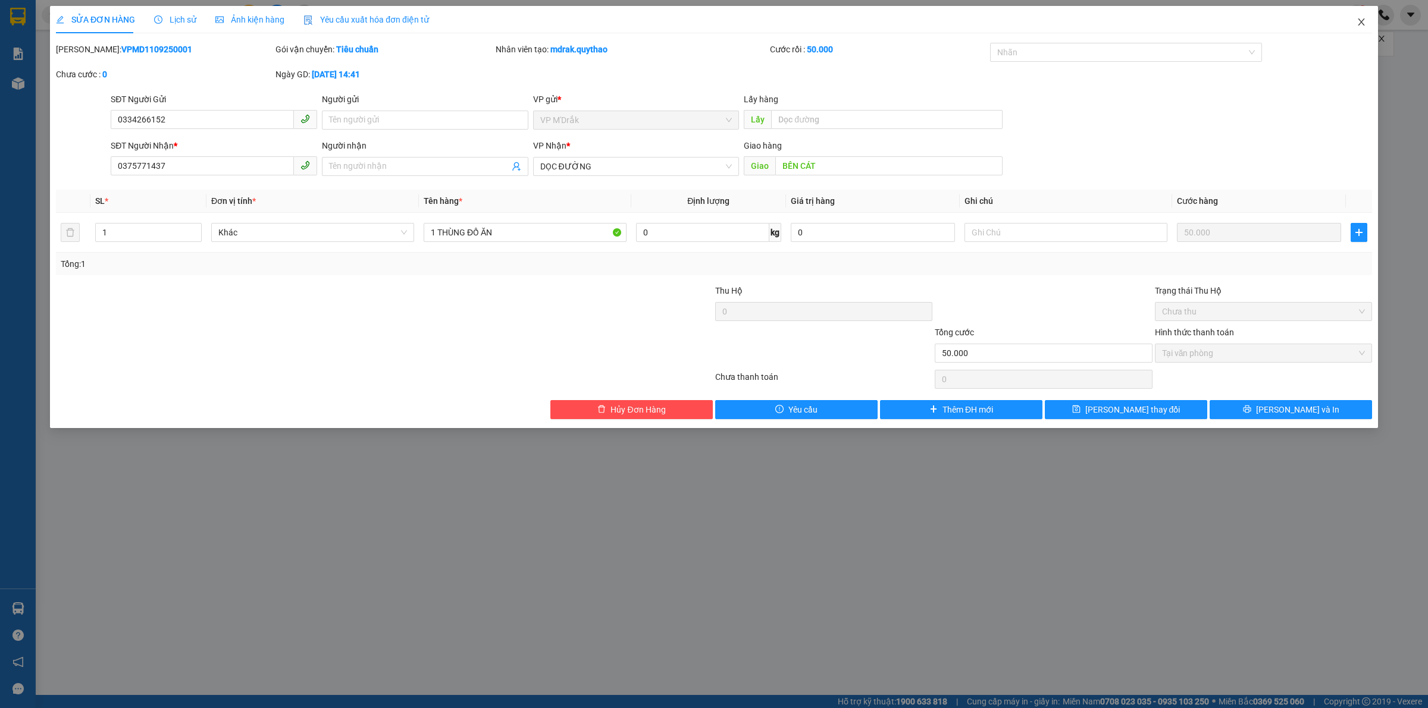
click at [1357, 21] on icon "close" at bounding box center [1361, 22] width 10 height 10
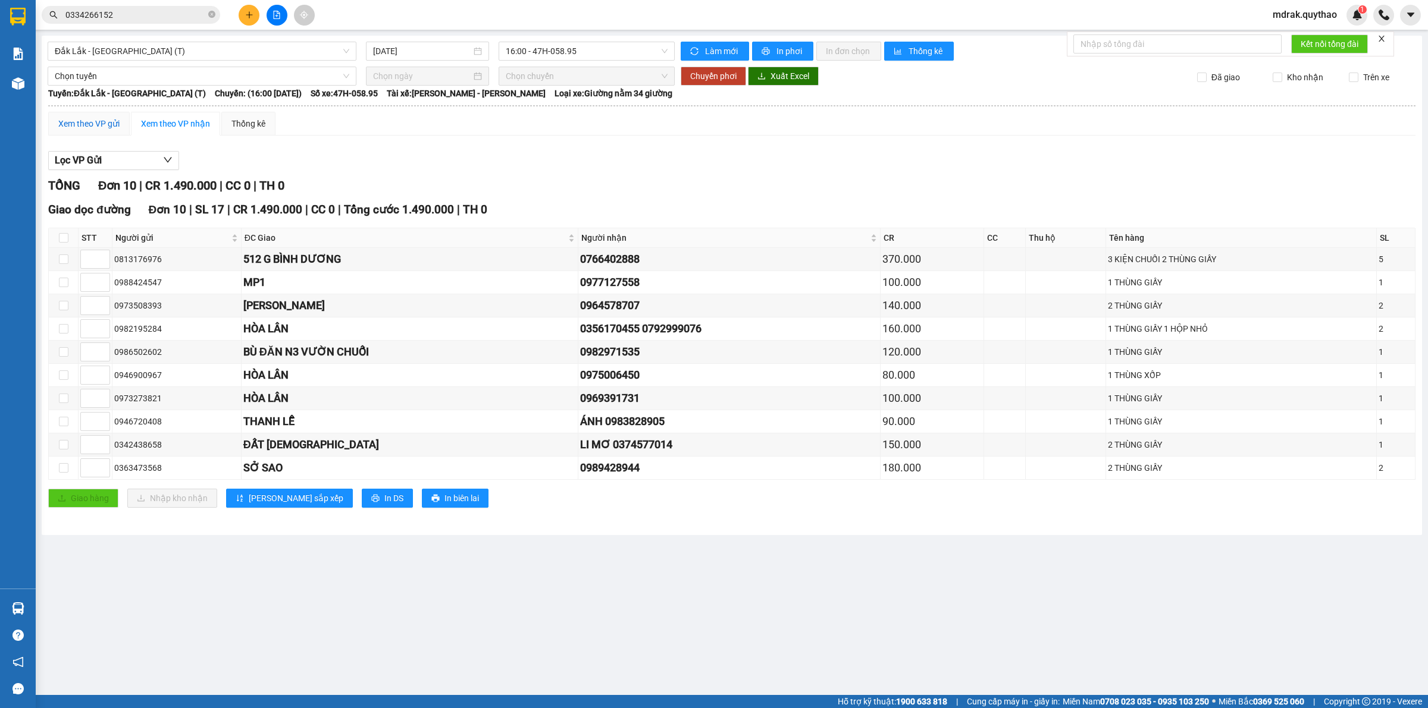
click at [111, 120] on div "Xem theo VP gửi" at bounding box center [88, 123] width 61 height 13
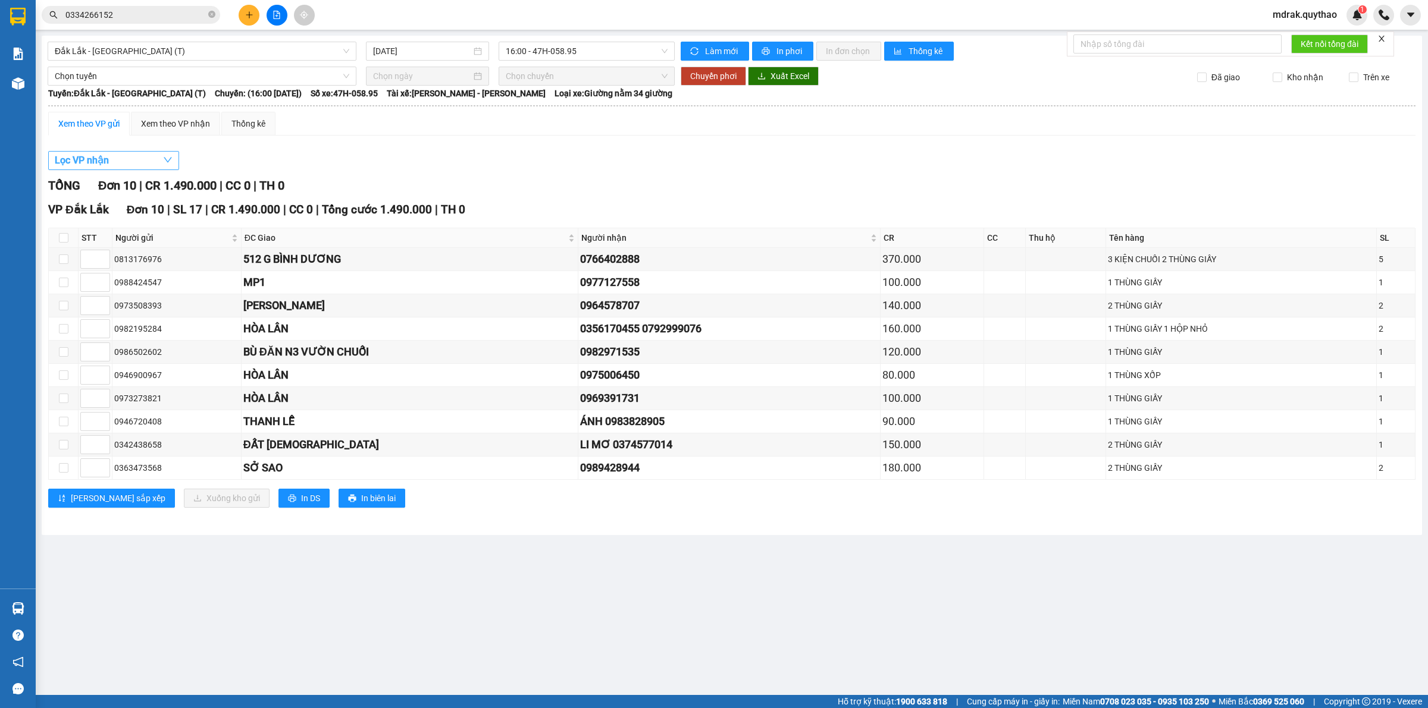
drag, startPoint x: 171, startPoint y: 159, endPoint x: 162, endPoint y: 162, distance: 9.2
click at [170, 159] on icon "down" at bounding box center [168, 160] width 8 height 5
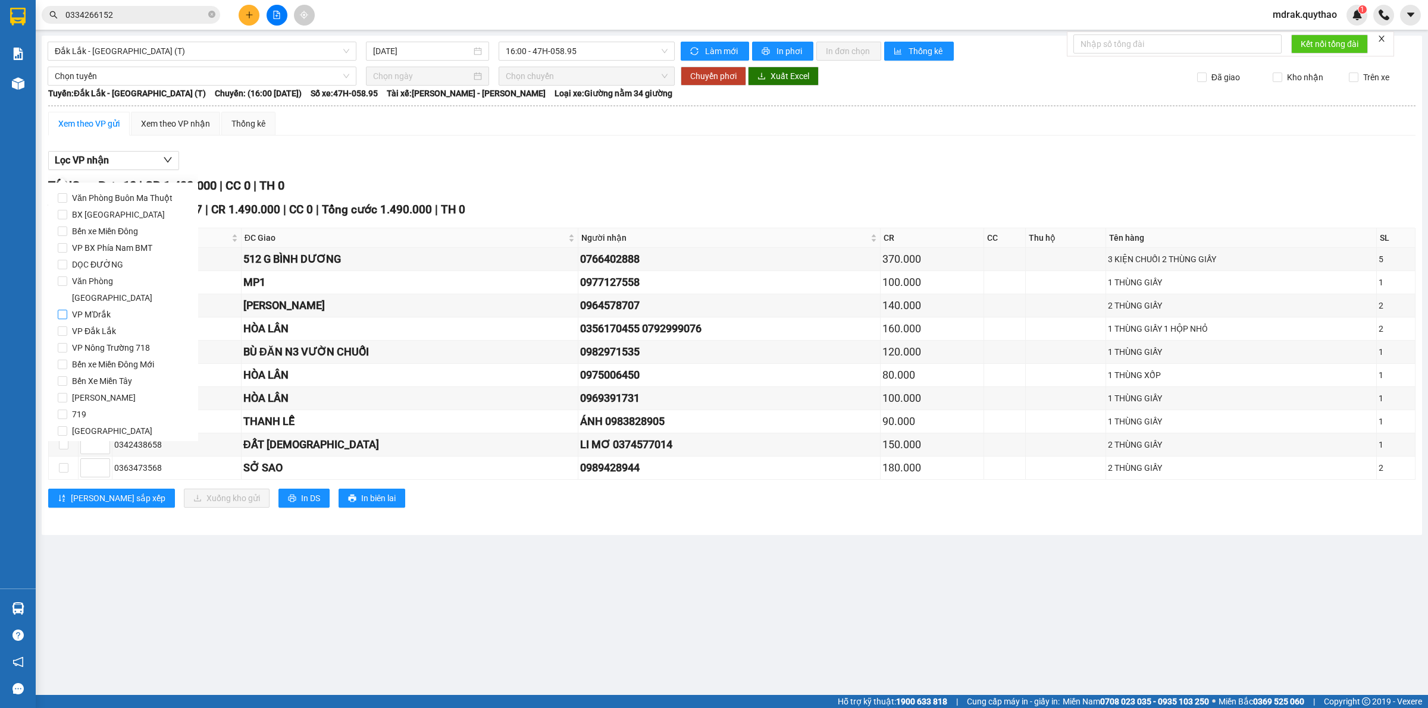
click at [121, 306] on label "VP M'Drắk" at bounding box center [123, 314] width 131 height 17
click at [67, 310] on input "VP M'Drắk" at bounding box center [63, 315] width 10 height 10
checkbox input "true"
click at [483, 586] on main "Đắk Lắk - Sài Gòn (T) 11/09/2025 16:00 - 47H-058.95 Làm mới In phơi In đơn chọn…" at bounding box center [714, 347] width 1428 height 695
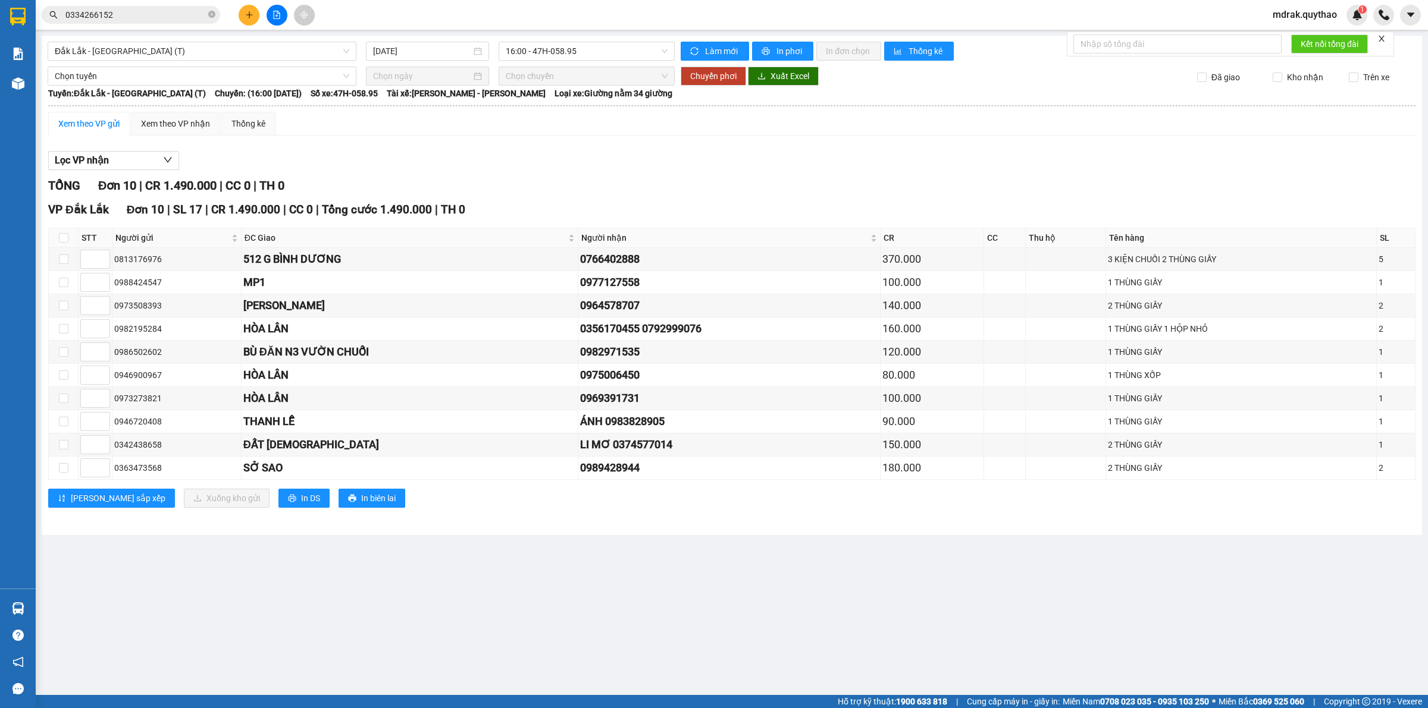
click at [472, 589] on main "Đắk Lắk - Sài Gòn (T) 11/09/2025 16:00 - 47H-058.95 Làm mới In phơi In đơn chọn…" at bounding box center [714, 347] width 1428 height 695
click at [161, 123] on div "Xem theo VP nhận" at bounding box center [175, 123] width 69 height 13
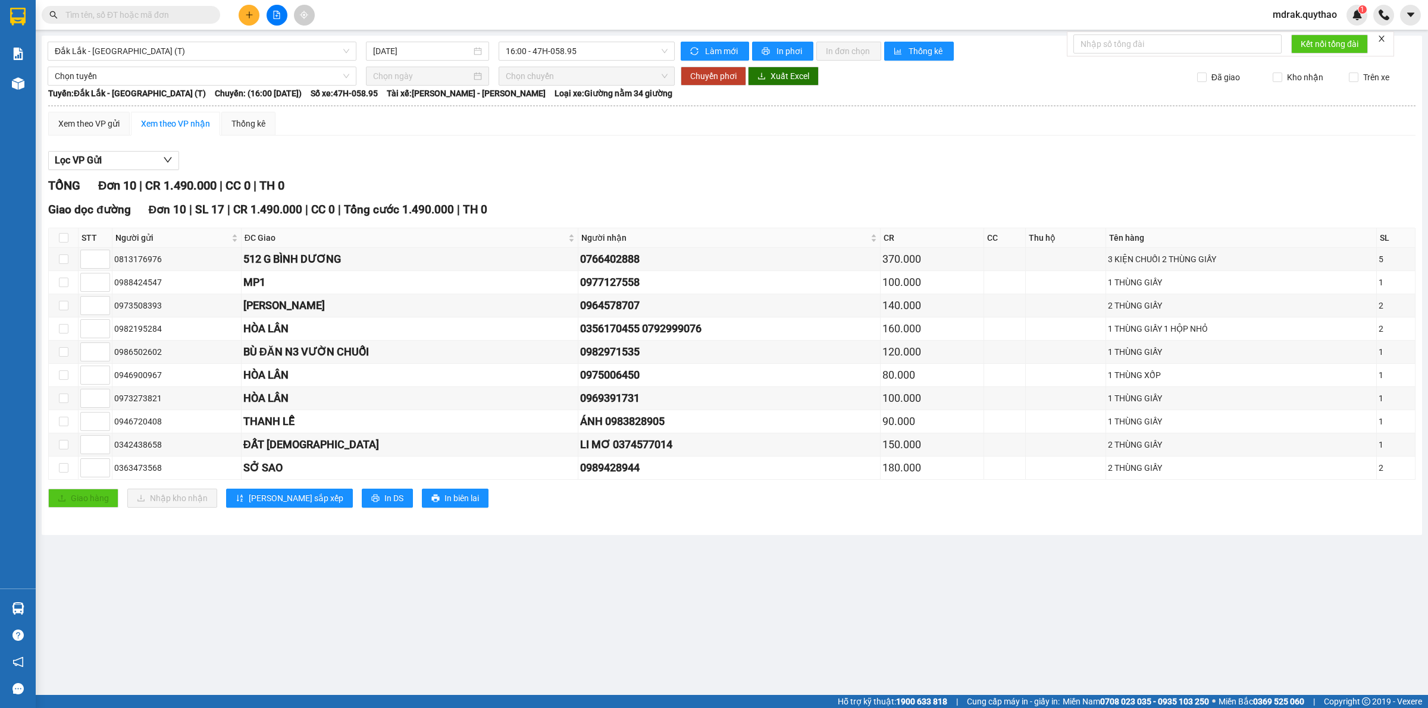
click at [636, 626] on main "[GEOGRAPHIC_DATA] - [GEOGRAPHIC_DATA] (T) [DATE] 16:00 - 47H-058.95 Làm mới In …" at bounding box center [714, 347] width 1428 height 695
